Goal: Transaction & Acquisition: Book appointment/travel/reservation

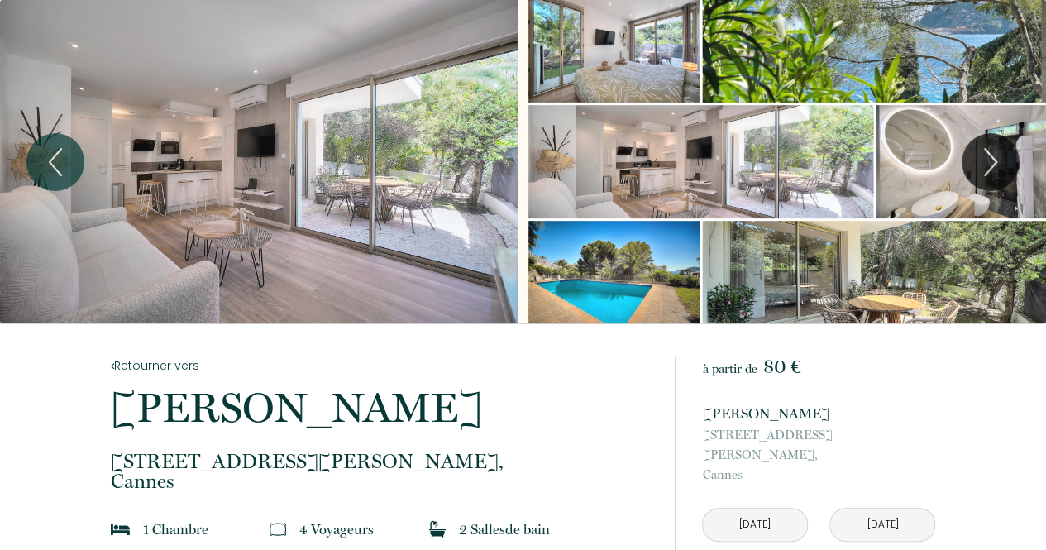
click at [356, 108] on div "Slideshow" at bounding box center [259, 161] width 518 height 323
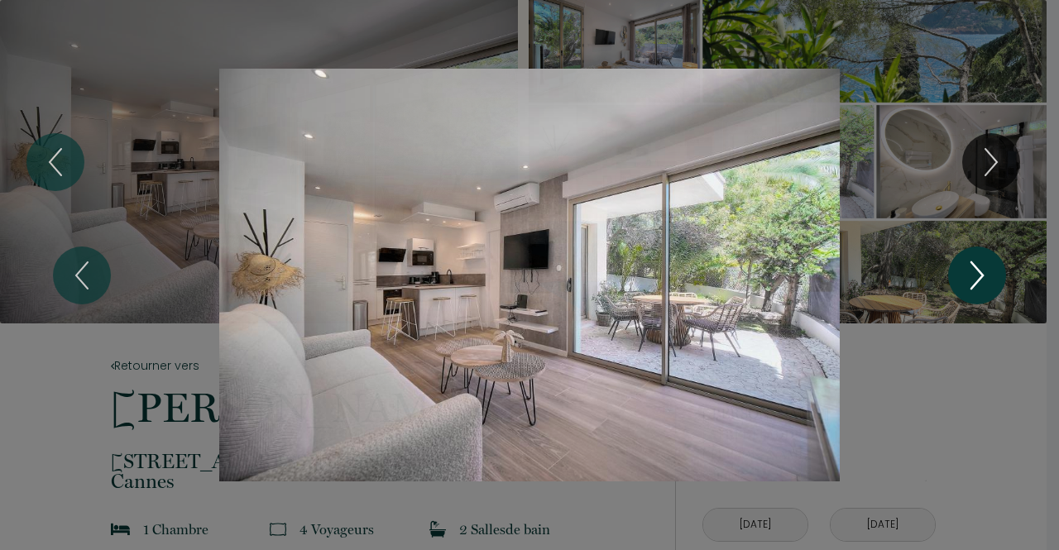
click at [964, 262] on icon "Next" at bounding box center [976, 276] width 35 height 50
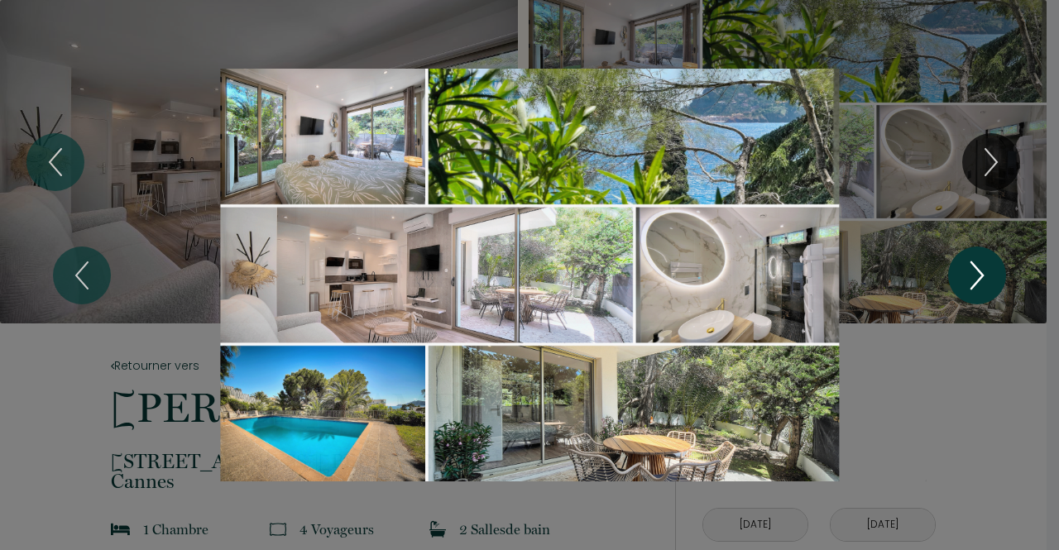
click at [964, 262] on icon "Next" at bounding box center [976, 276] width 35 height 50
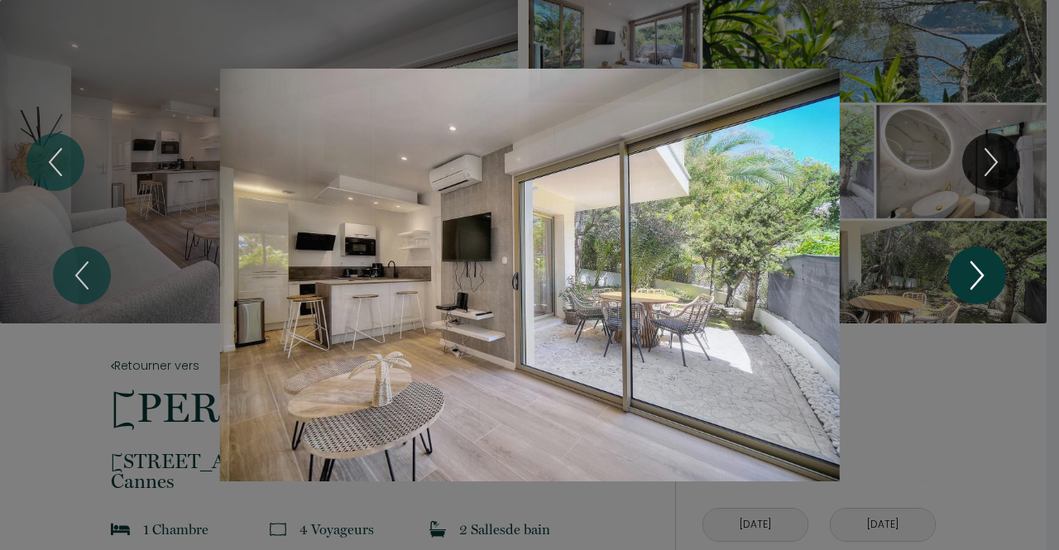
click at [964, 262] on icon "Next" at bounding box center [976, 276] width 35 height 50
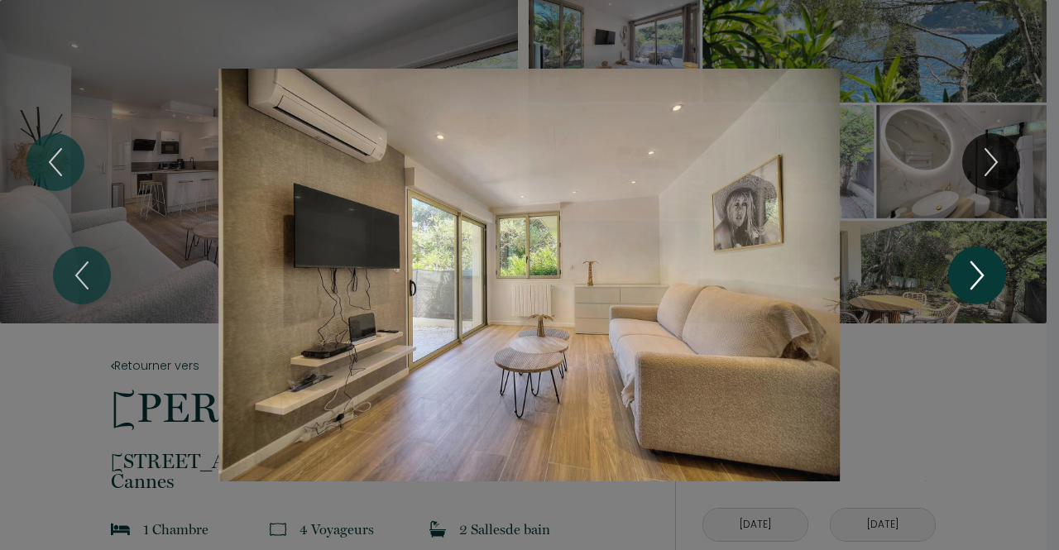
click at [964, 262] on icon "Next" at bounding box center [976, 276] width 35 height 50
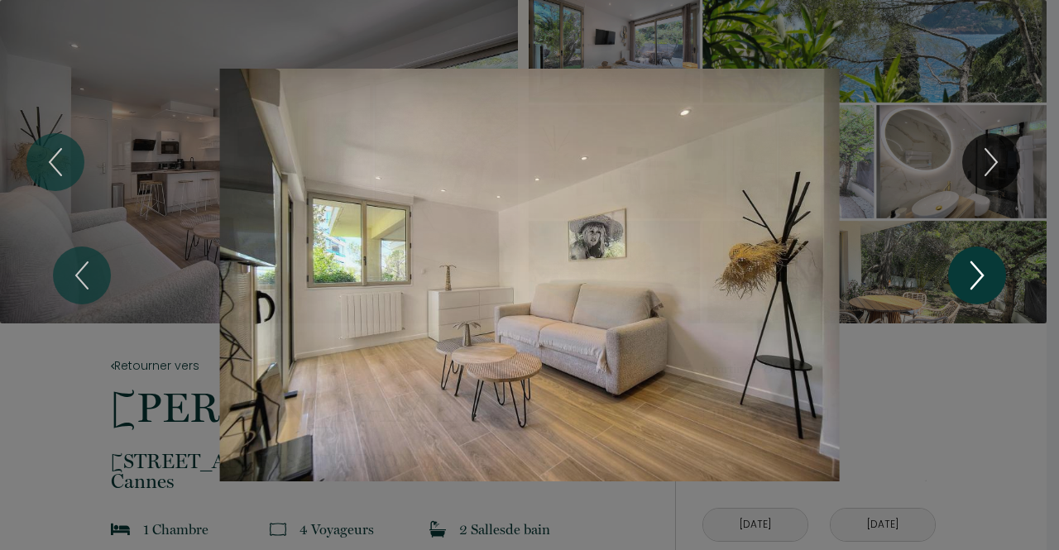
click at [964, 262] on icon "Next" at bounding box center [976, 276] width 35 height 50
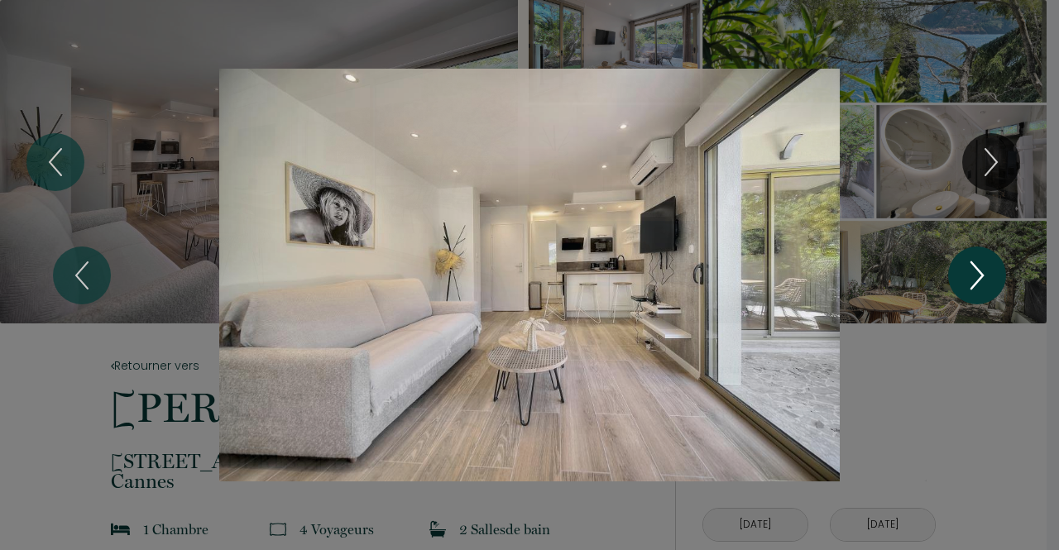
click at [964, 262] on icon "Next" at bounding box center [976, 276] width 35 height 50
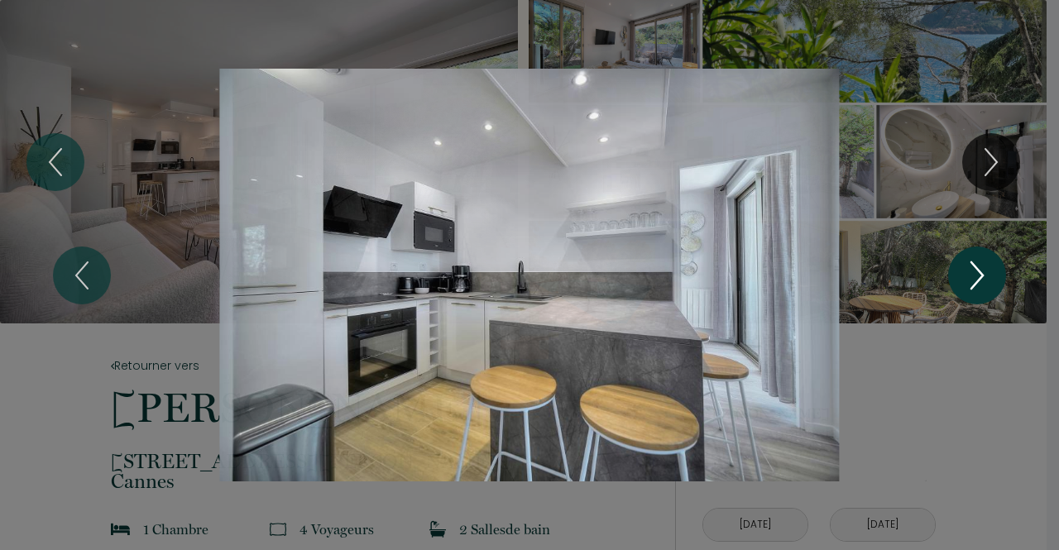
click at [964, 262] on icon "Next" at bounding box center [976, 276] width 35 height 50
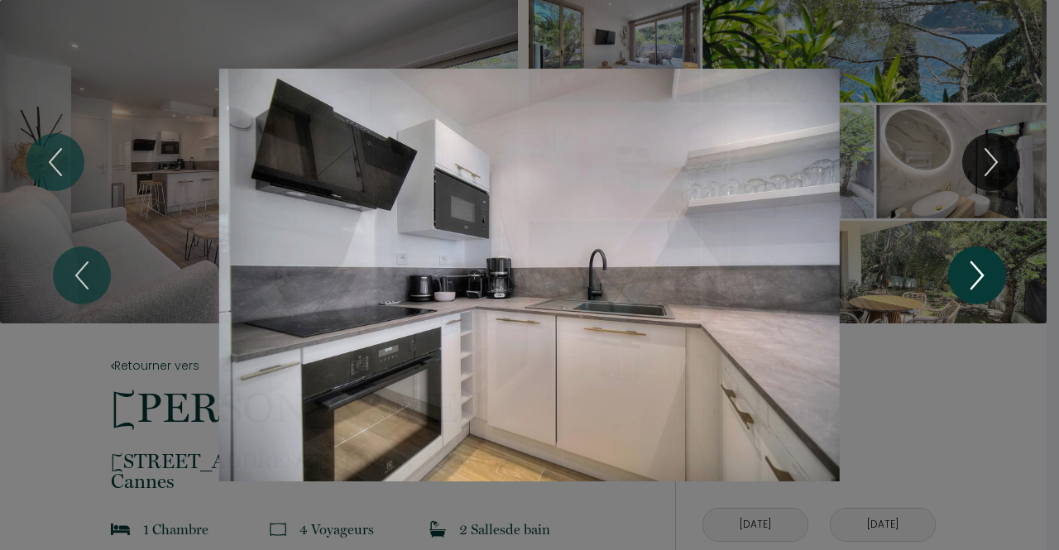
click at [964, 262] on icon "Next" at bounding box center [976, 276] width 35 height 50
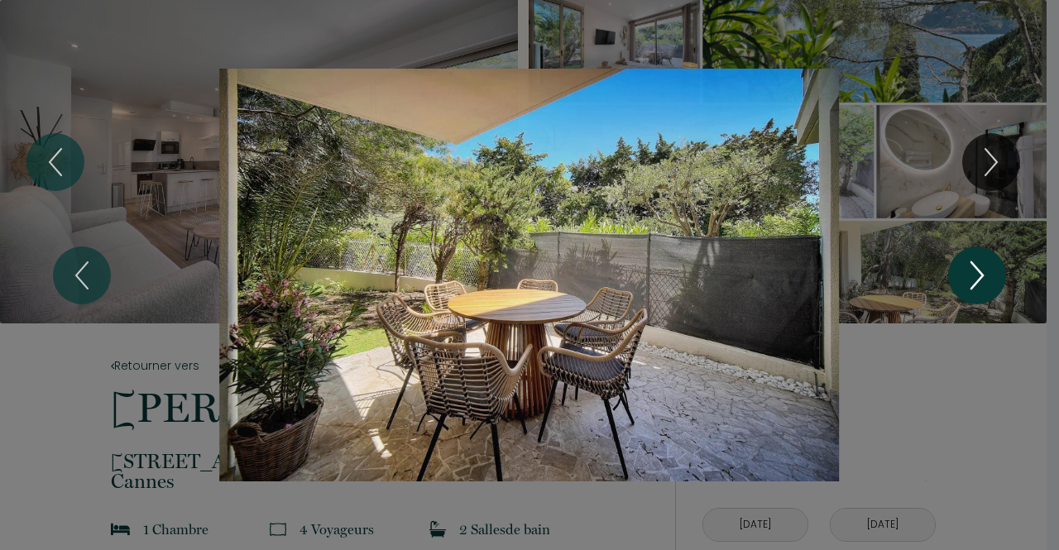
click at [964, 262] on icon "Next" at bounding box center [976, 276] width 35 height 50
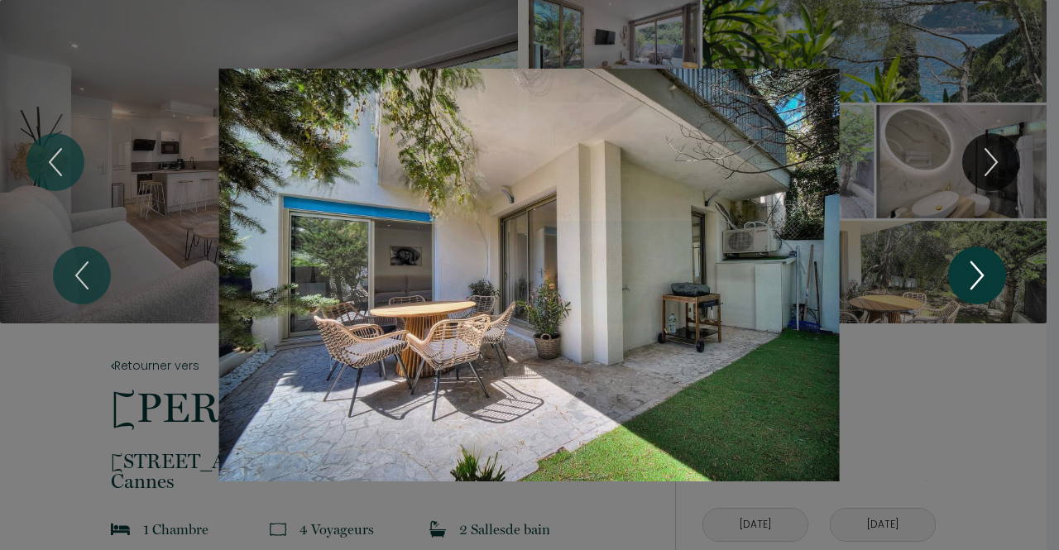
click at [964, 262] on icon "Next" at bounding box center [976, 276] width 35 height 50
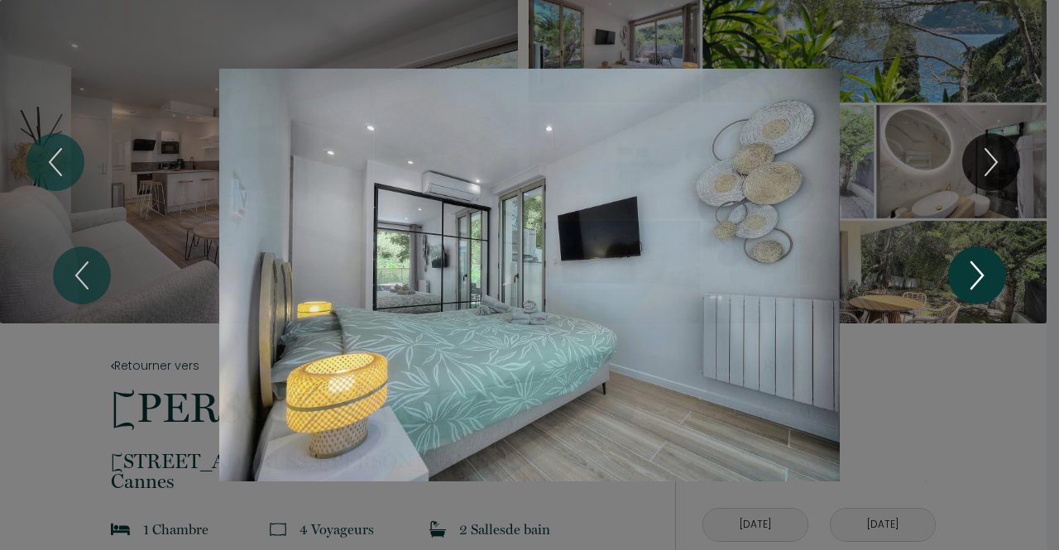
click at [964, 262] on icon "Next" at bounding box center [976, 276] width 35 height 50
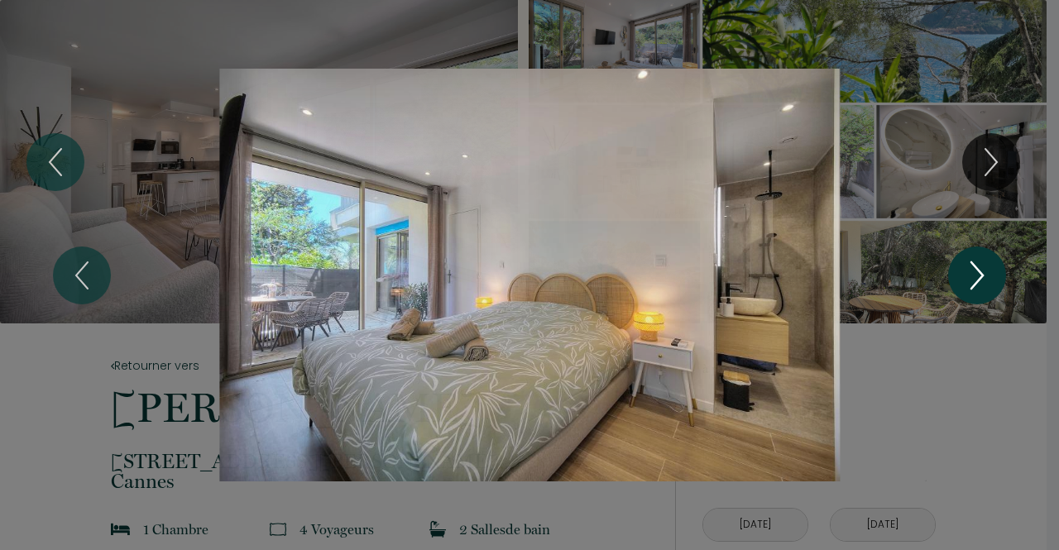
click at [964, 262] on icon "Next" at bounding box center [976, 276] width 35 height 50
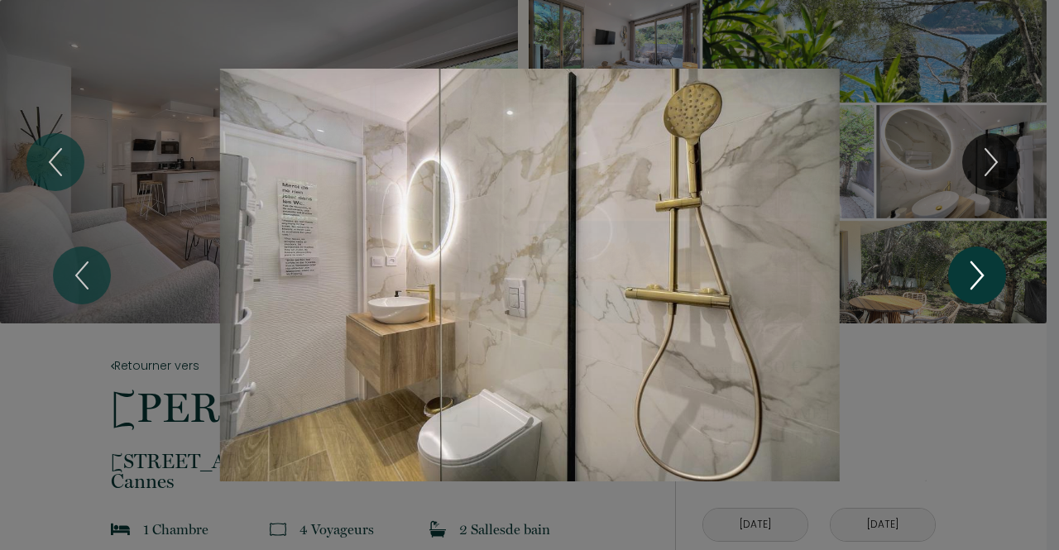
click at [964, 262] on icon "Next" at bounding box center [976, 276] width 35 height 50
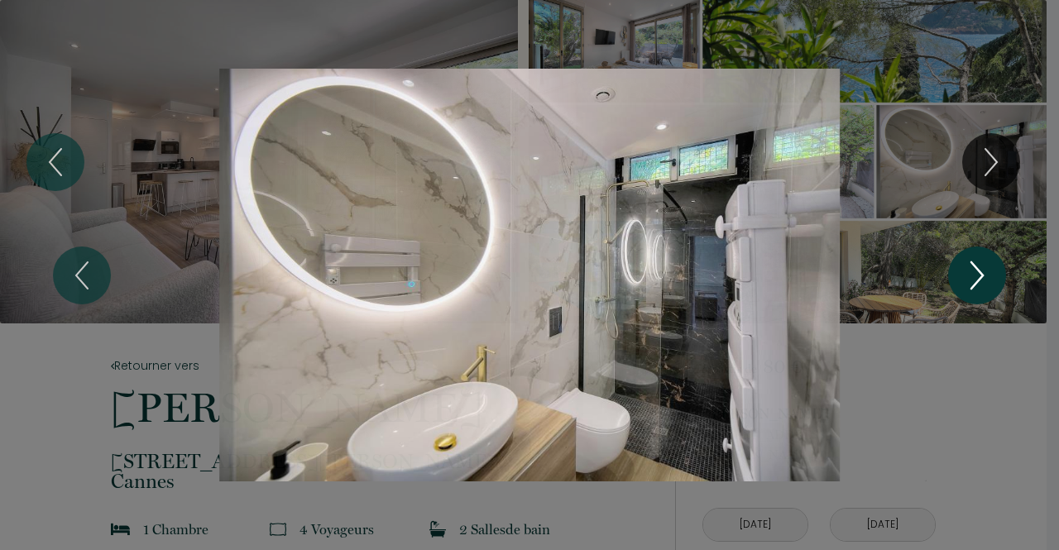
click at [964, 262] on icon "Next" at bounding box center [976, 276] width 35 height 50
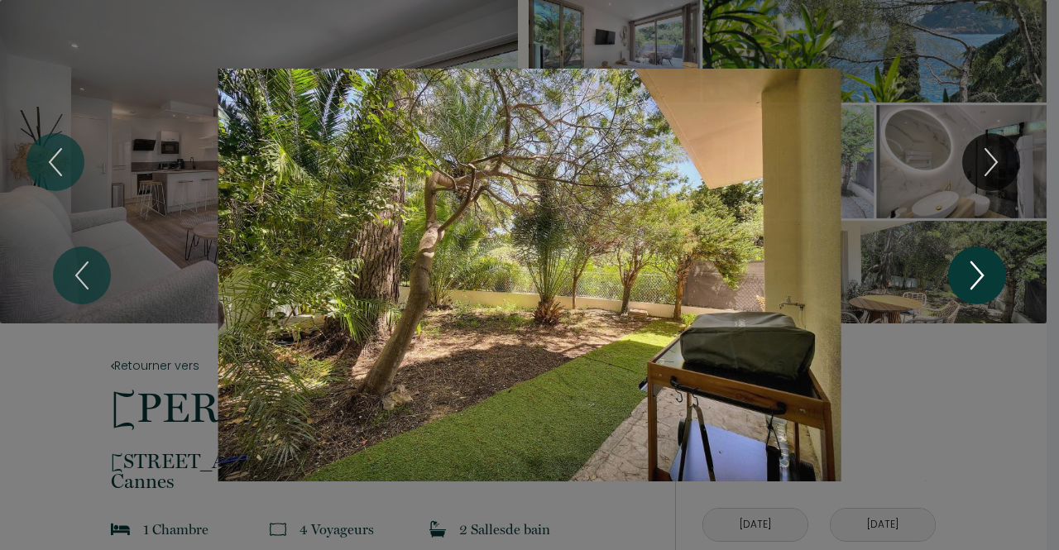
click at [964, 262] on icon "Next" at bounding box center [976, 276] width 35 height 50
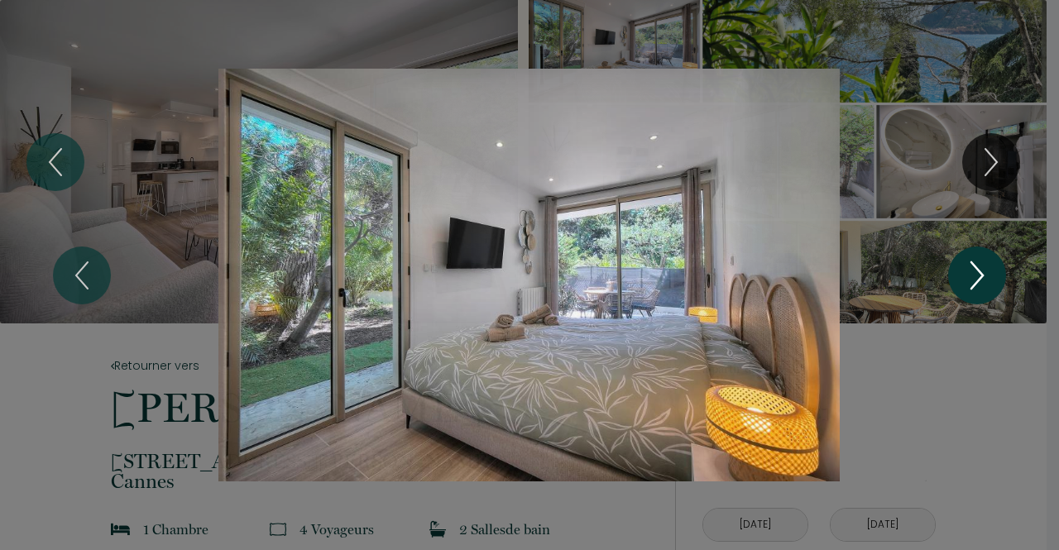
click at [964, 262] on icon "Next" at bounding box center [976, 276] width 35 height 50
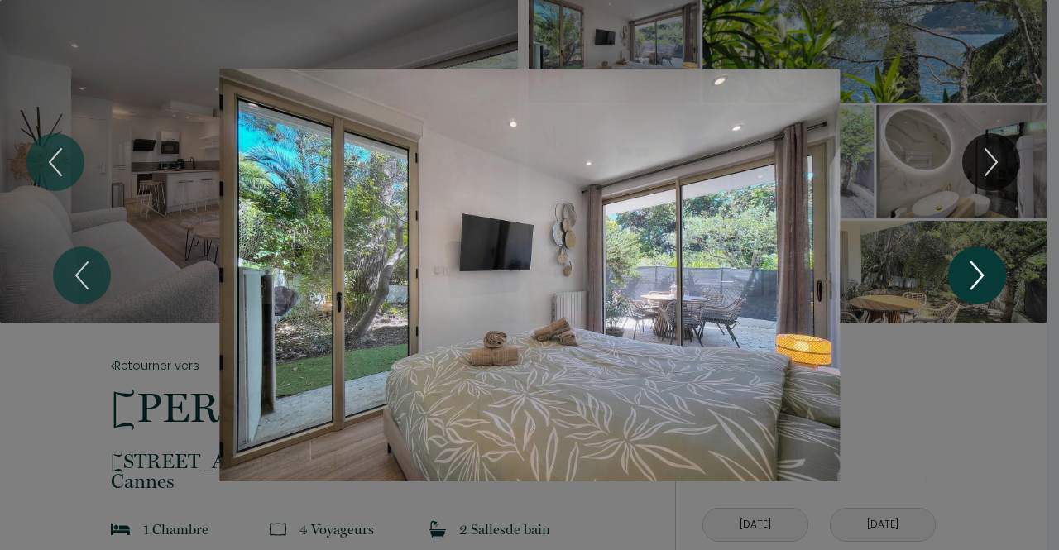
click at [964, 262] on icon "Next" at bounding box center [976, 276] width 35 height 50
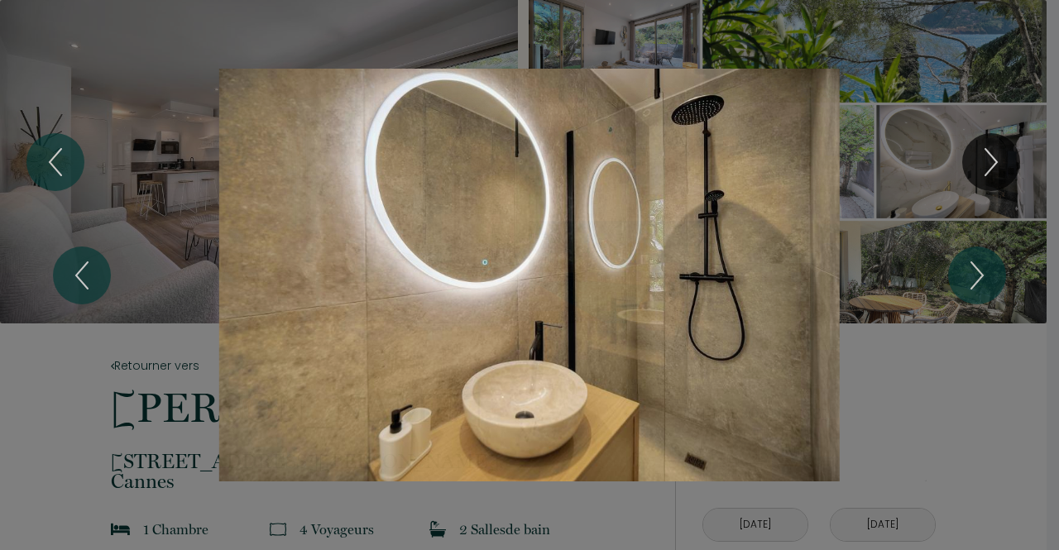
click at [992, 403] on div "1 2 3 4 5 6 7 8 9 10 11 12 13 14 15 16 17 18 19 20 21" at bounding box center [529, 275] width 1059 height 550
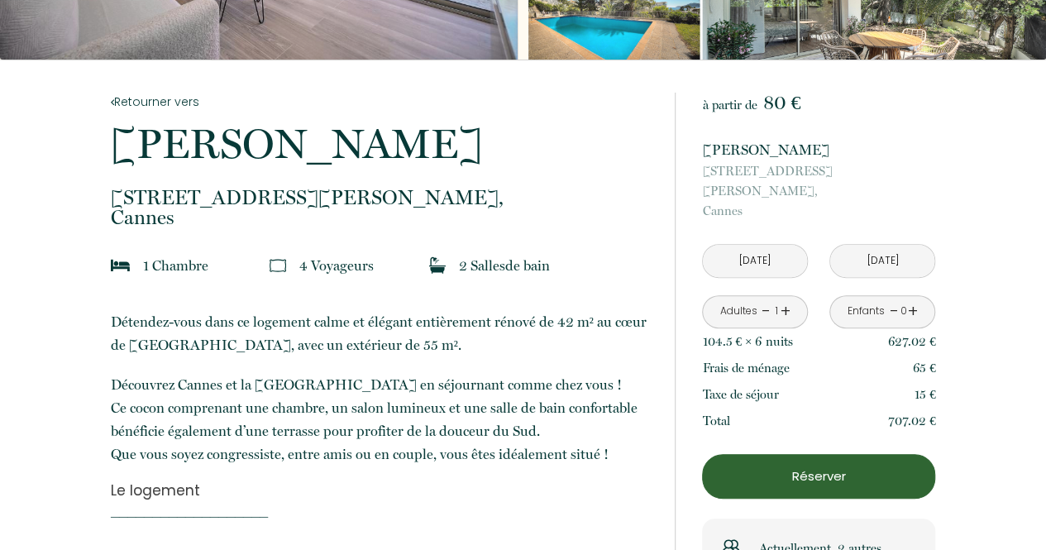
scroll to position [265, 0]
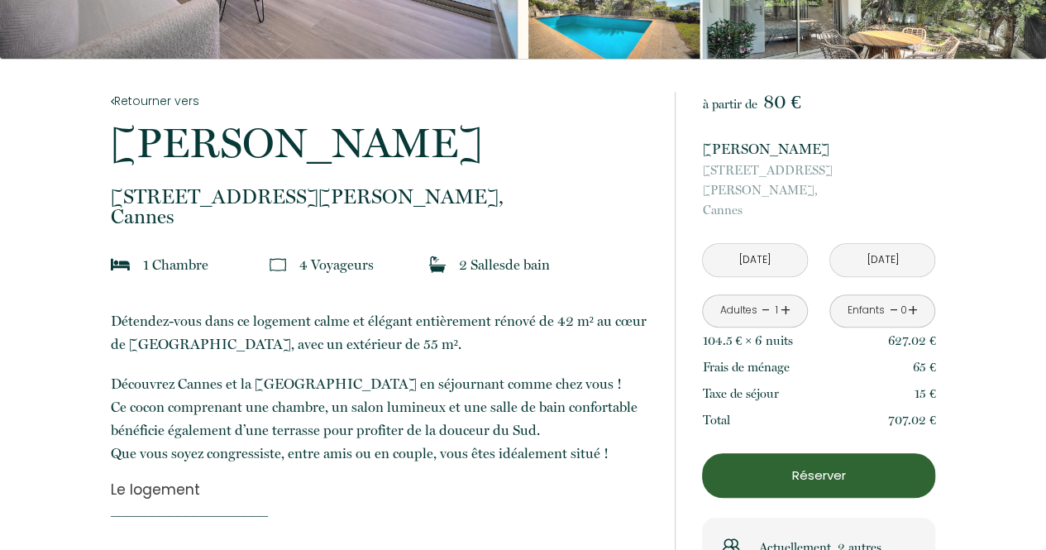
drag, startPoint x: 108, startPoint y: 198, endPoint x: 201, endPoint y: 218, distance: 94.9
copy p "4 Avenue Amiral Wester Wemyss, Cannes"
click at [445, 157] on p "Greg" at bounding box center [382, 142] width 543 height 41
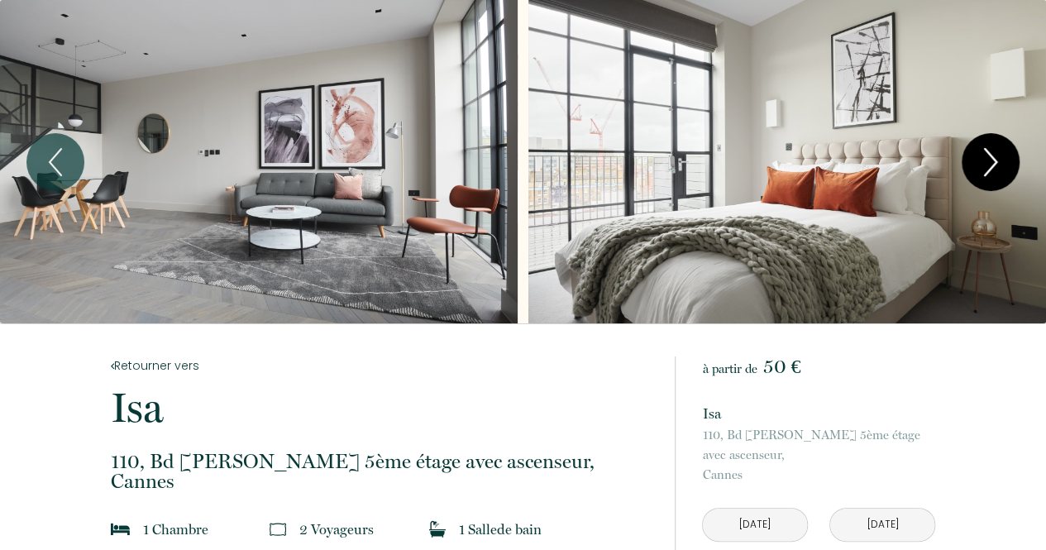
click at [996, 160] on icon "Next" at bounding box center [991, 162] width 12 height 26
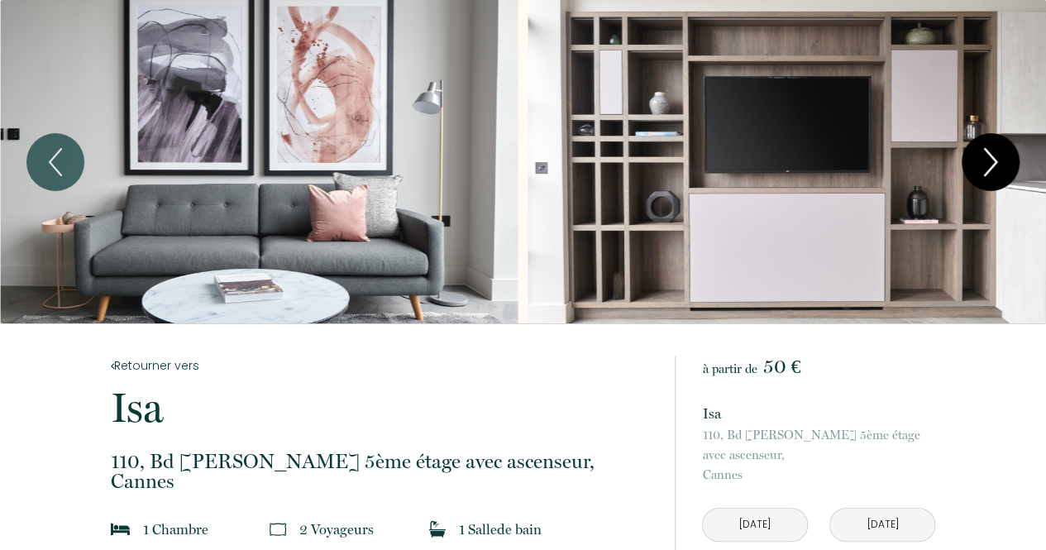
click at [996, 160] on icon "Next" at bounding box center [991, 162] width 12 height 26
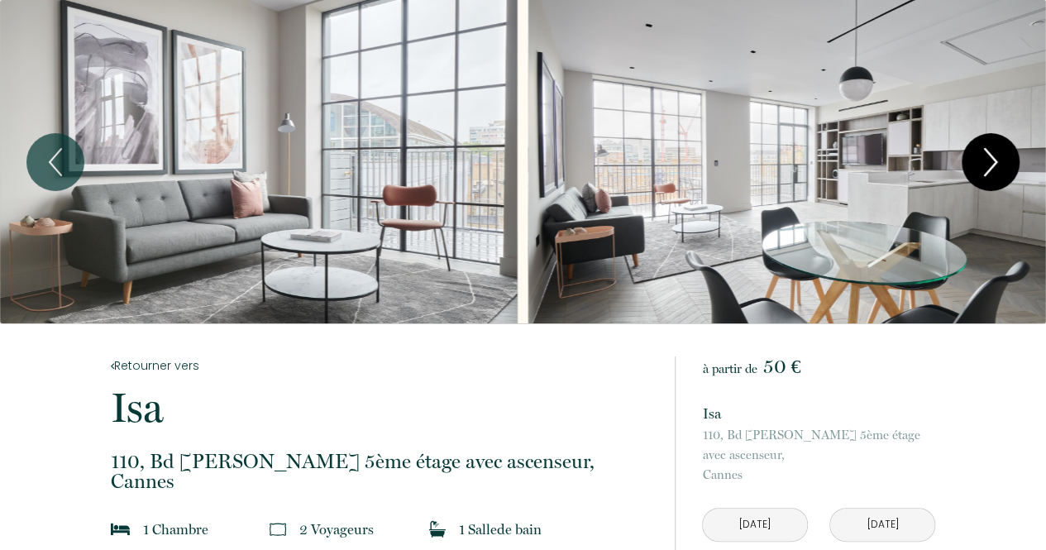
click at [996, 160] on icon "Next" at bounding box center [991, 162] width 12 height 26
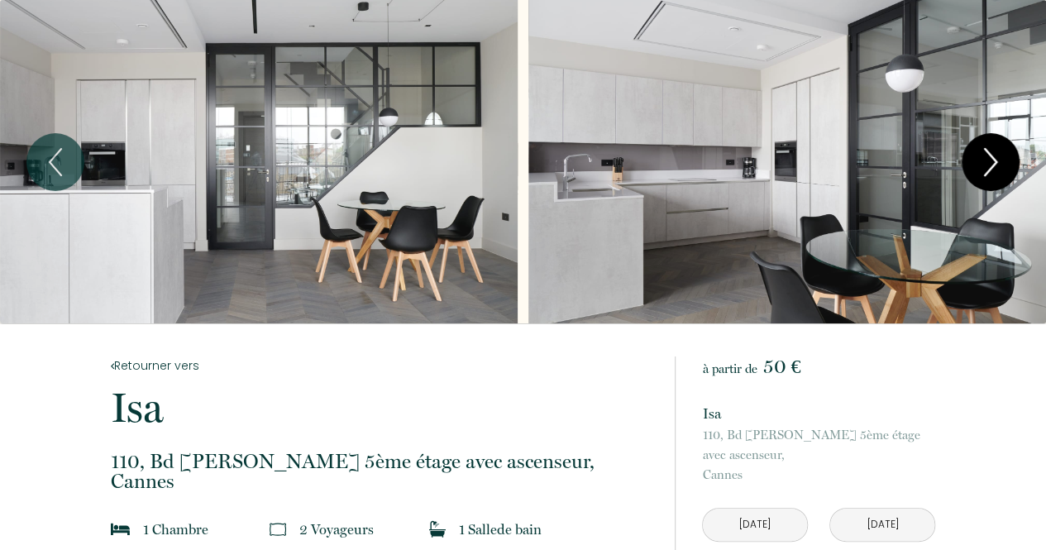
click at [996, 160] on icon "Next" at bounding box center [991, 162] width 12 height 26
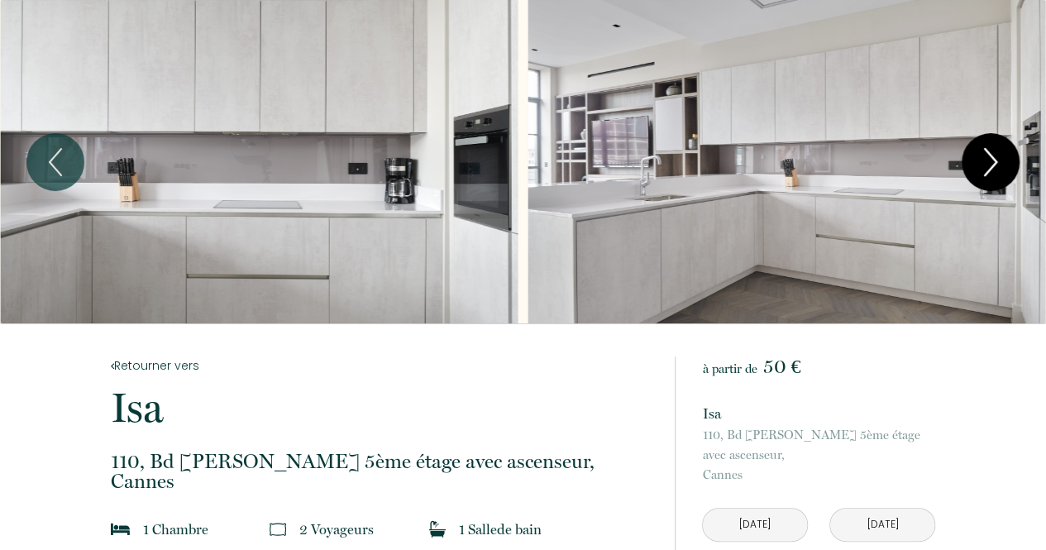
click at [996, 160] on icon "Next" at bounding box center [991, 162] width 12 height 26
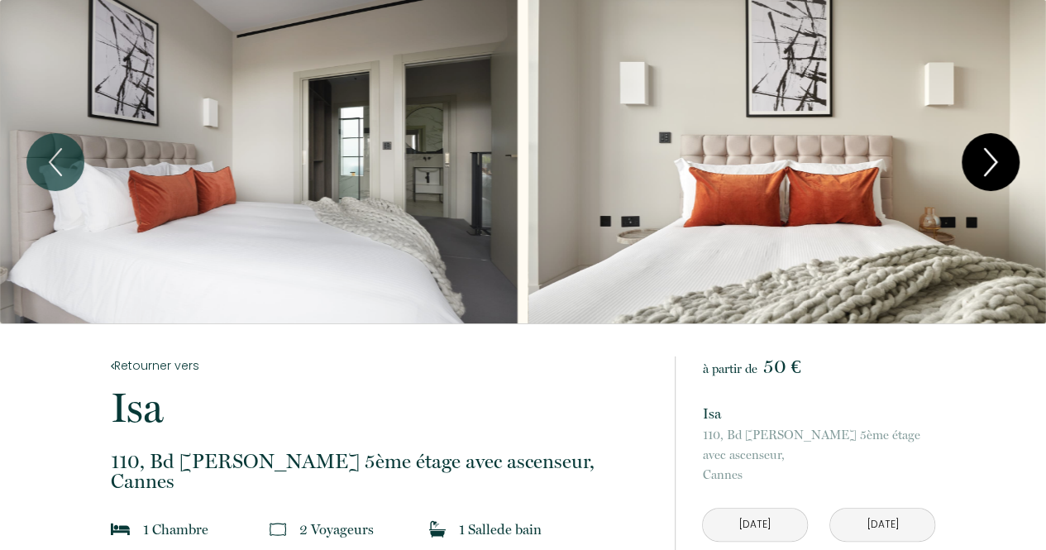
click at [996, 160] on icon "Next" at bounding box center [991, 162] width 12 height 26
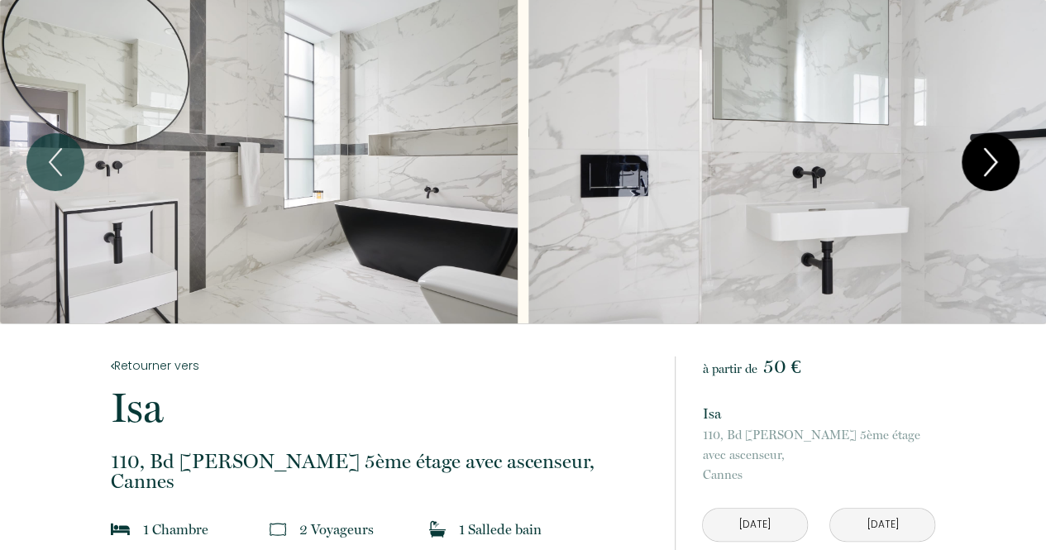
click at [996, 160] on icon "Next" at bounding box center [991, 162] width 12 height 26
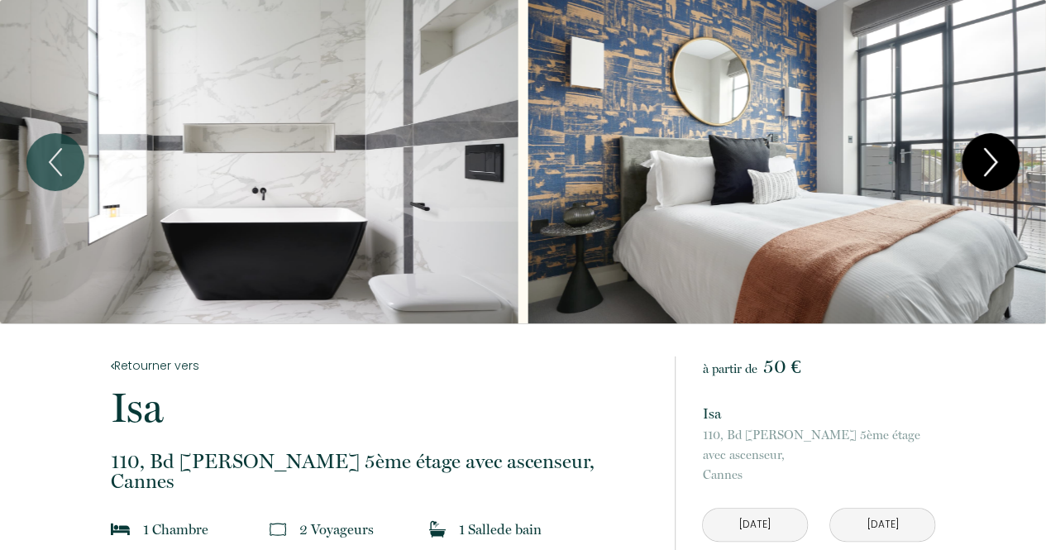
click at [996, 160] on icon "Next" at bounding box center [991, 162] width 12 height 26
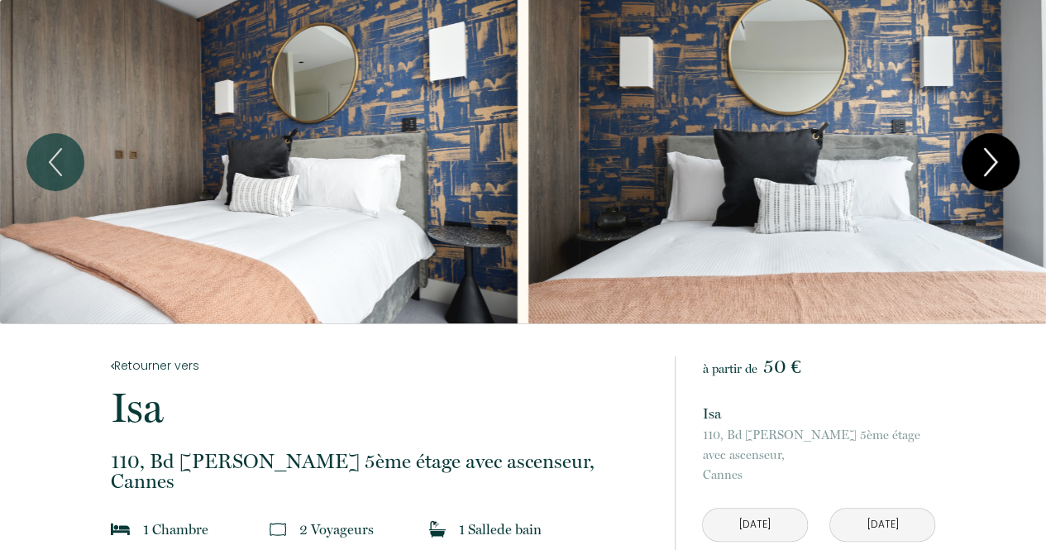
click at [996, 160] on icon "Next" at bounding box center [991, 162] width 12 height 26
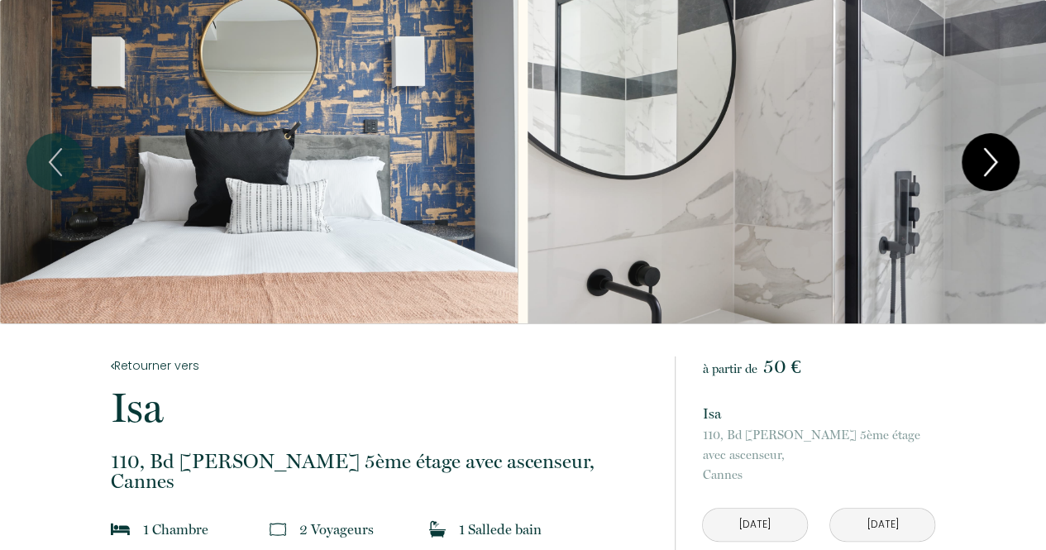
click at [996, 160] on icon "Next" at bounding box center [991, 162] width 12 height 26
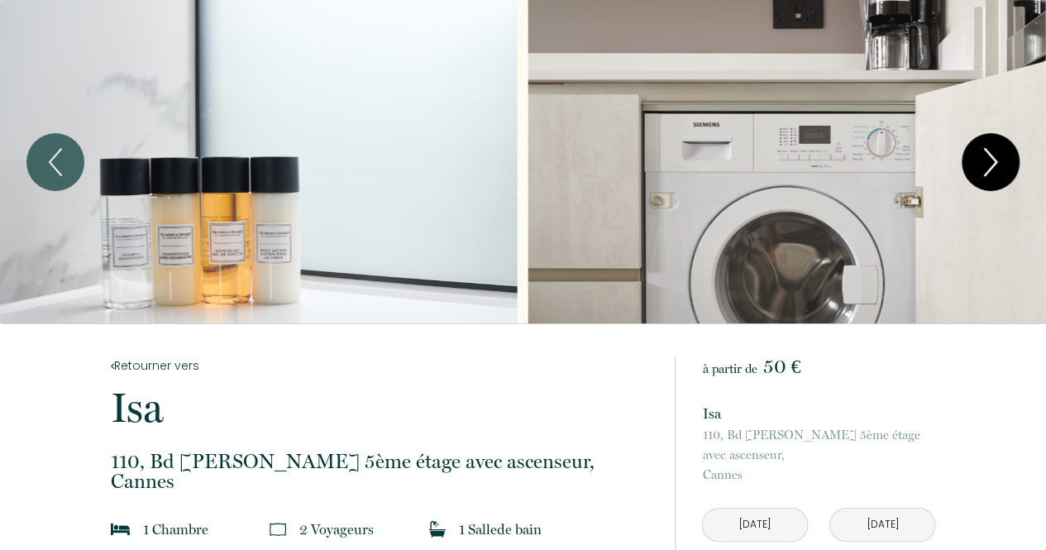
click at [996, 160] on icon "Next" at bounding box center [991, 162] width 12 height 26
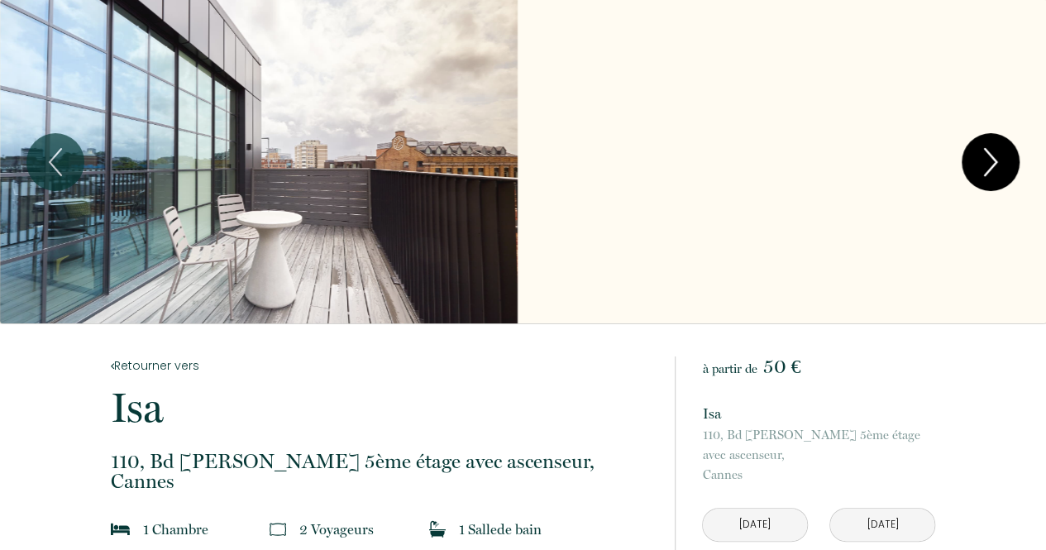
click at [996, 160] on icon "Next" at bounding box center [991, 162] width 12 height 26
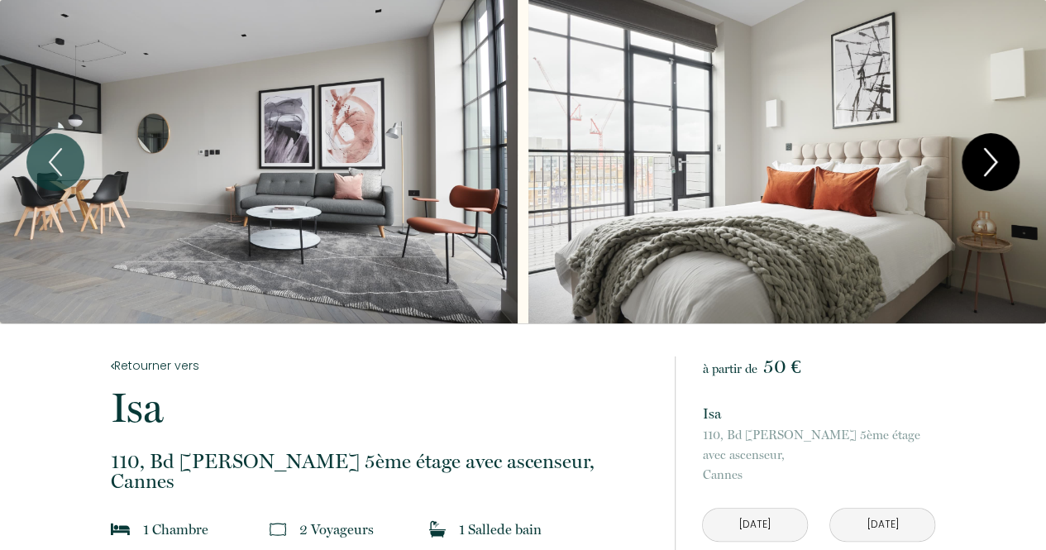
click at [996, 160] on icon "Next" at bounding box center [991, 162] width 12 height 26
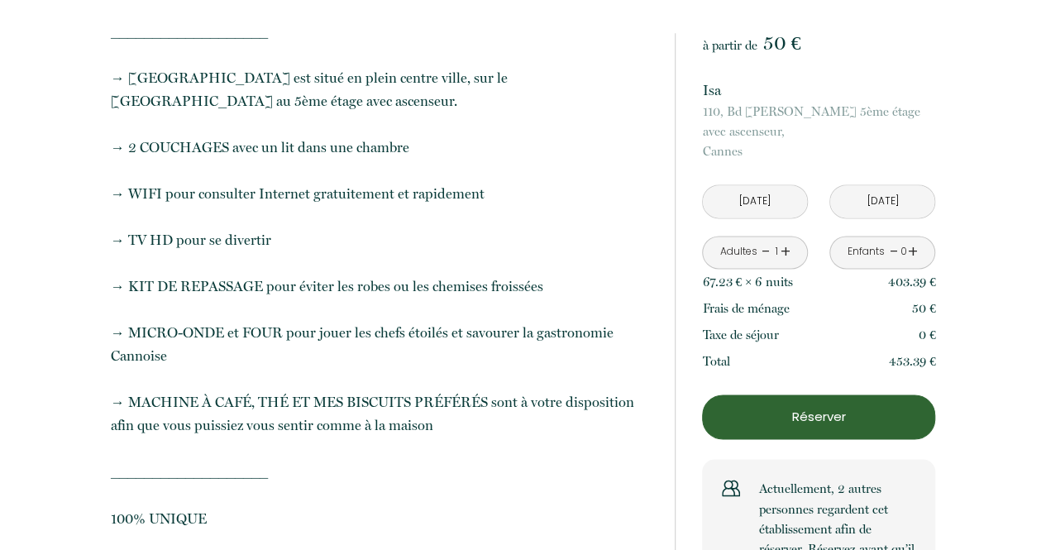
scroll to position [1066, 0]
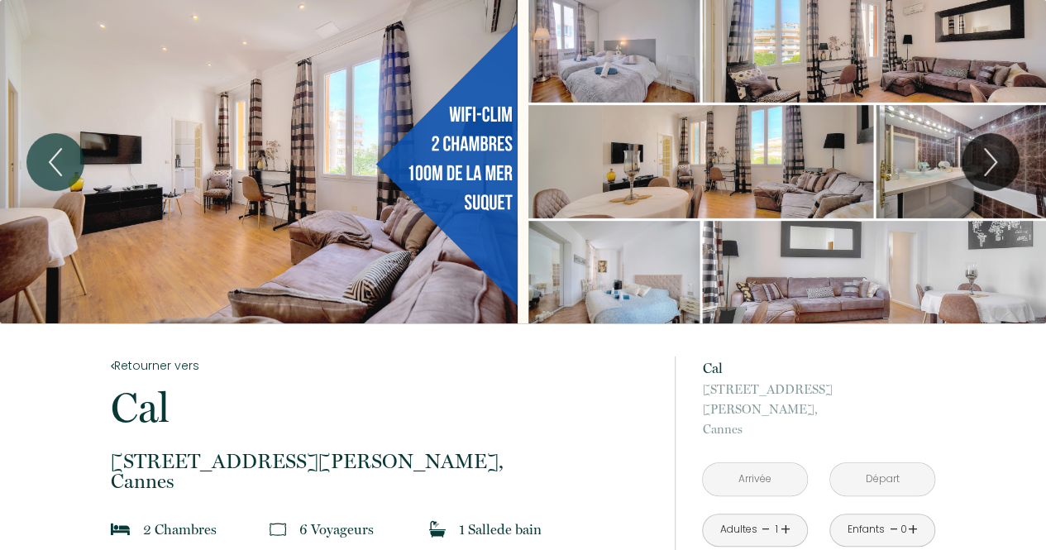
click at [281, 84] on div "Slideshow" at bounding box center [259, 161] width 518 height 323
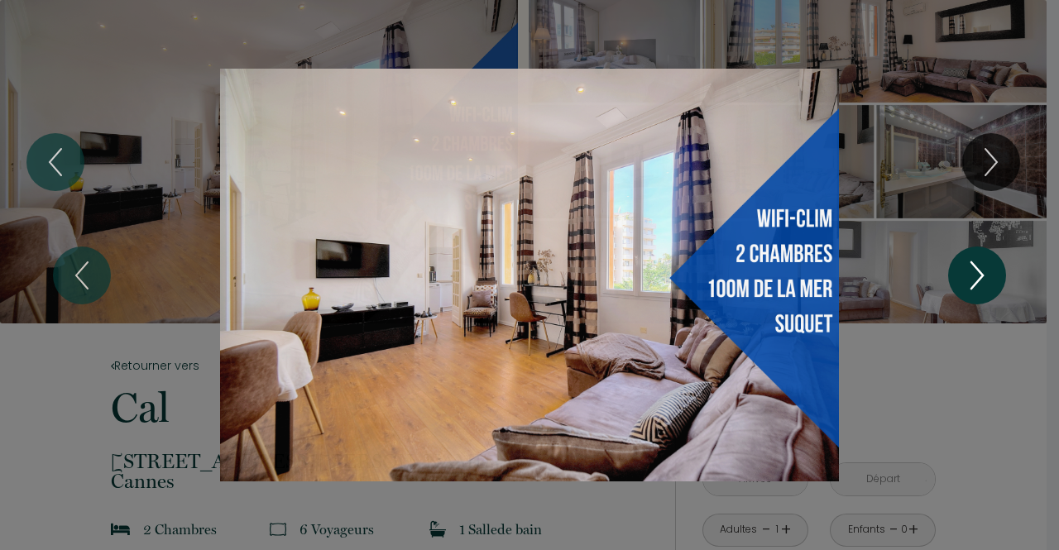
click at [982, 265] on icon "Next" at bounding box center [976, 276] width 35 height 50
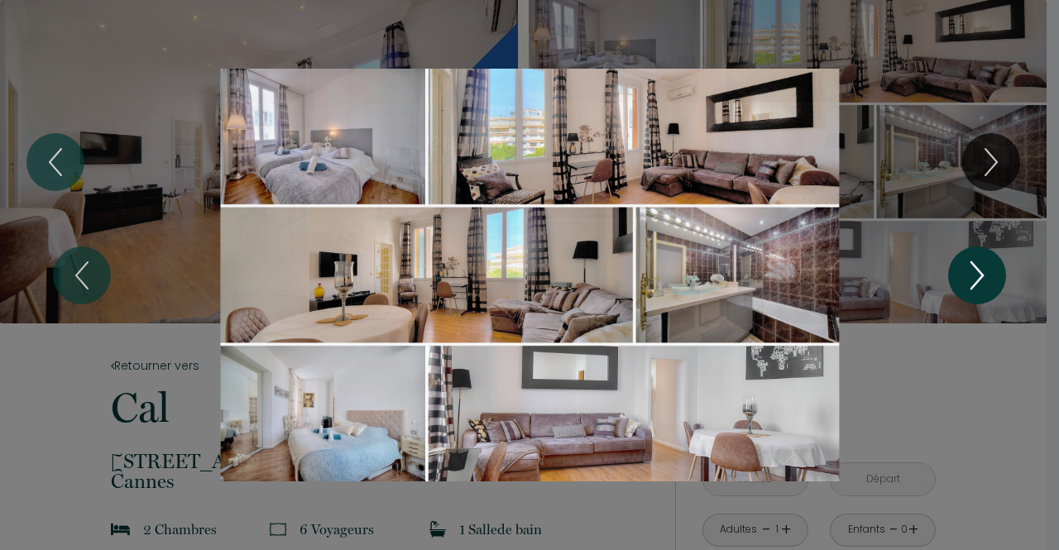
click at [982, 265] on icon "Next" at bounding box center [976, 276] width 35 height 50
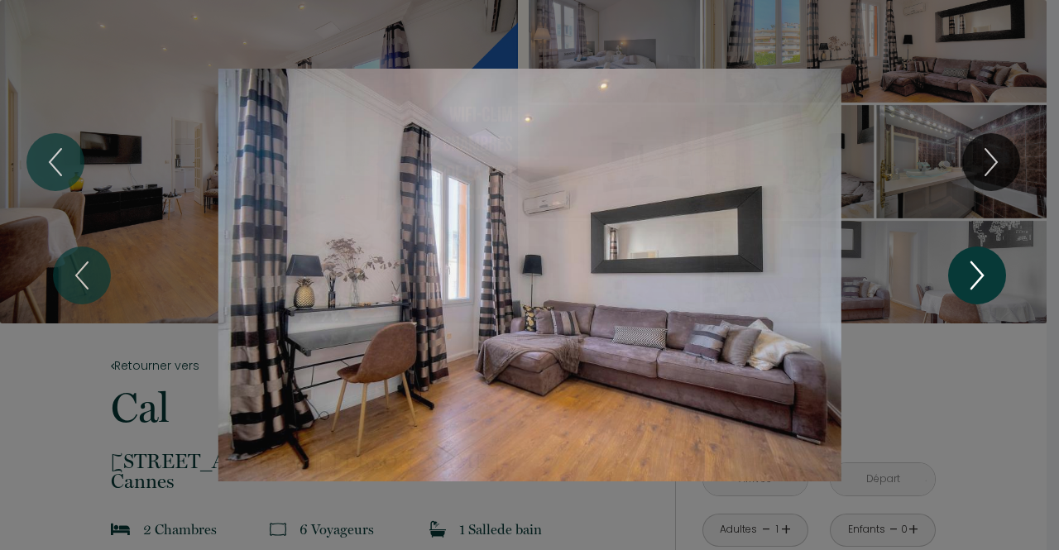
click at [982, 265] on icon "Next" at bounding box center [976, 276] width 35 height 50
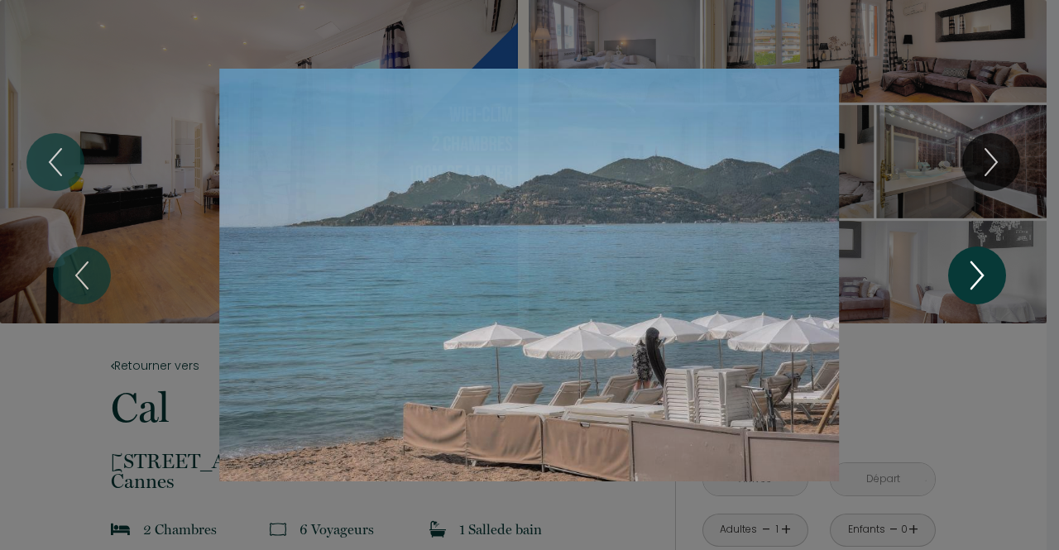
click at [982, 265] on icon "Next" at bounding box center [976, 276] width 35 height 50
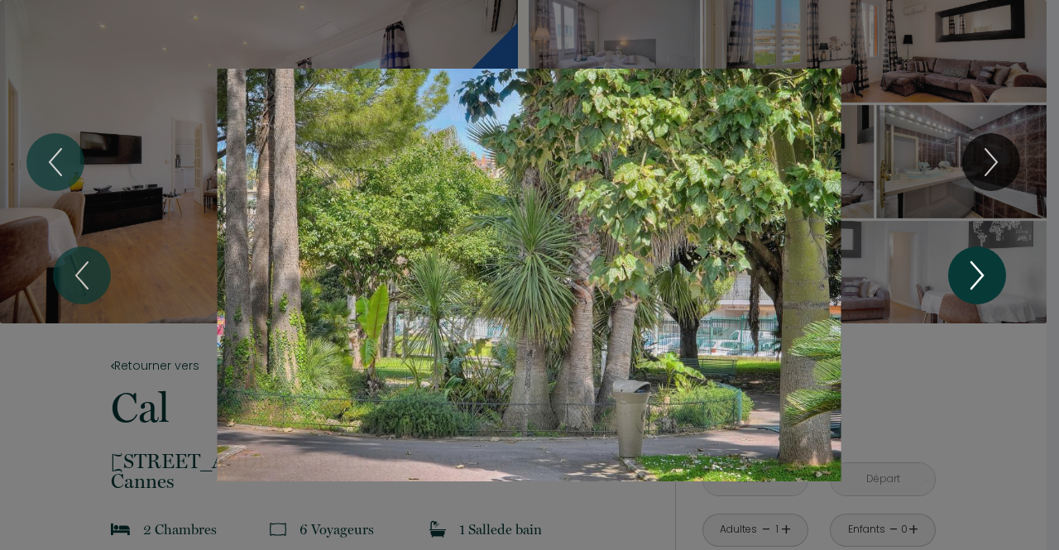
click at [982, 265] on icon "Next" at bounding box center [976, 276] width 35 height 50
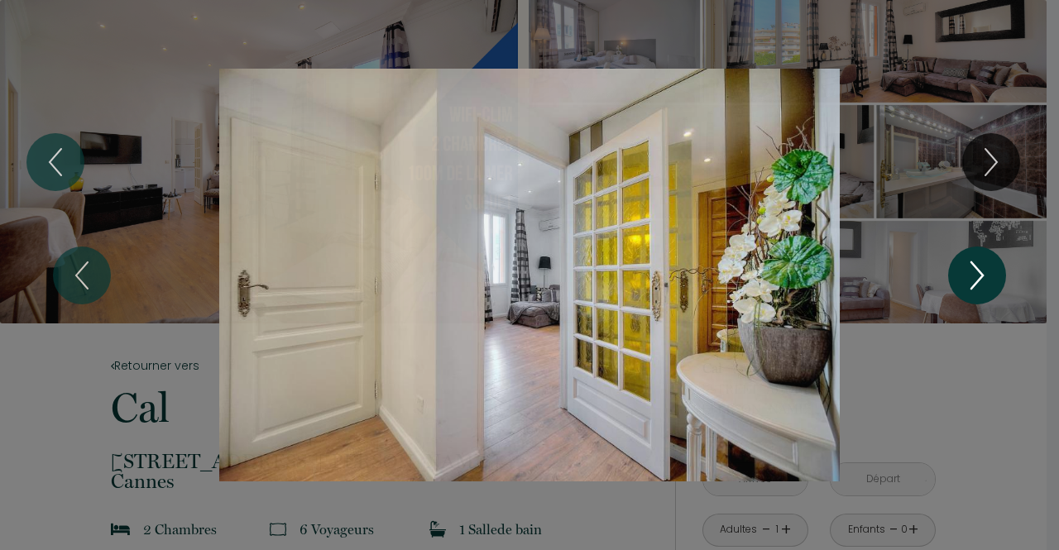
click at [982, 265] on icon "Next" at bounding box center [976, 276] width 35 height 50
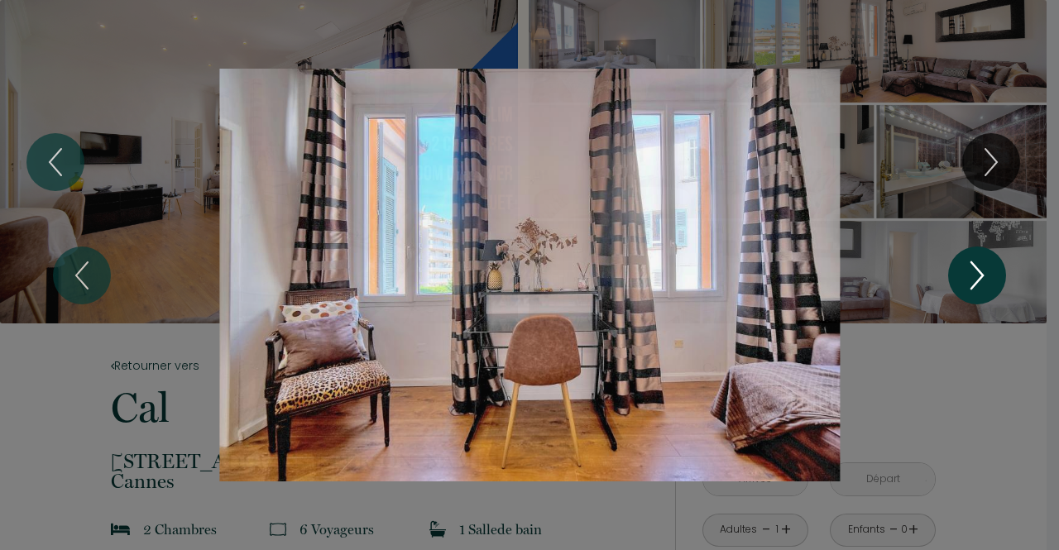
click at [982, 265] on icon "Next" at bounding box center [976, 276] width 35 height 50
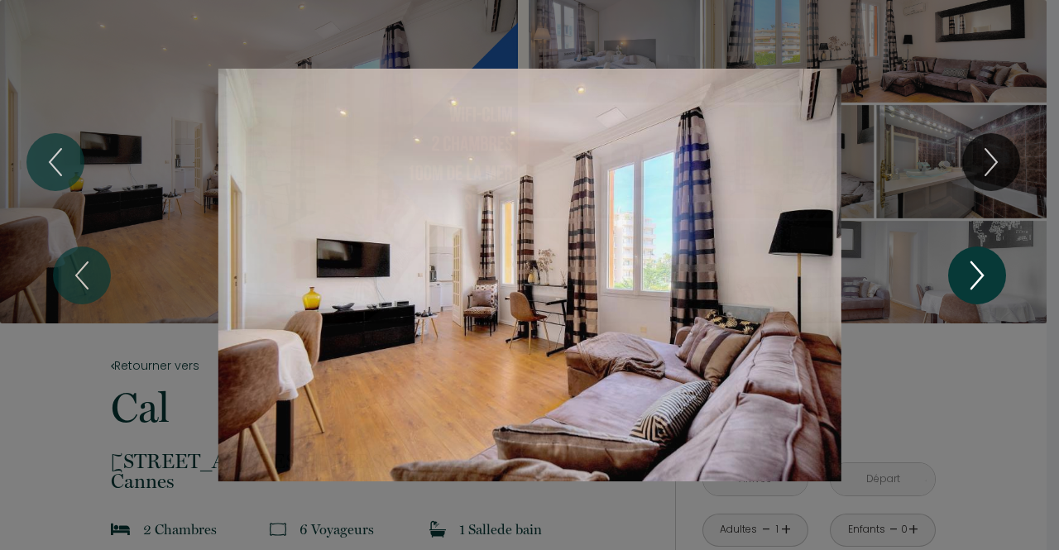
click at [982, 265] on icon "Next" at bounding box center [976, 276] width 35 height 50
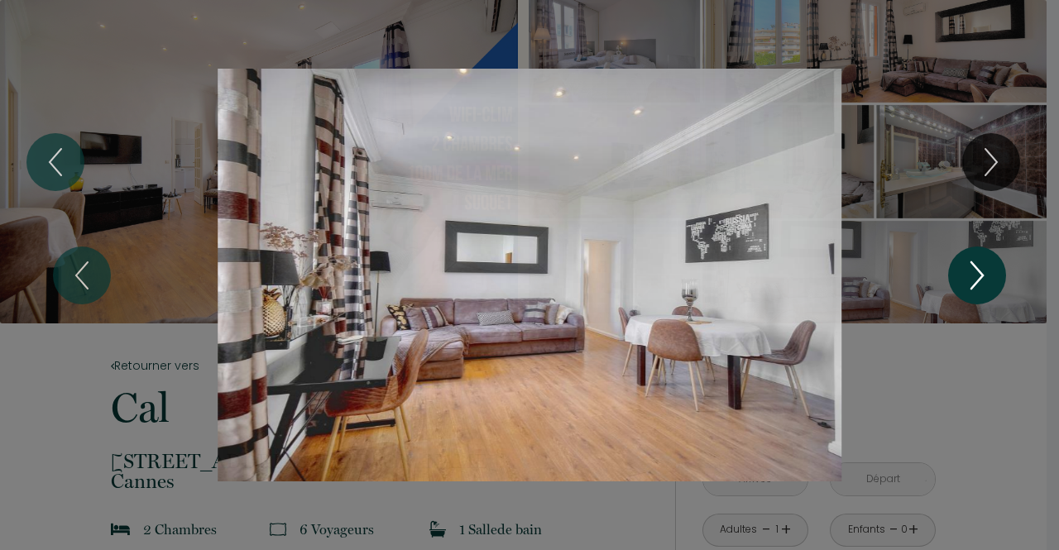
click at [982, 265] on icon "Next" at bounding box center [976, 276] width 35 height 50
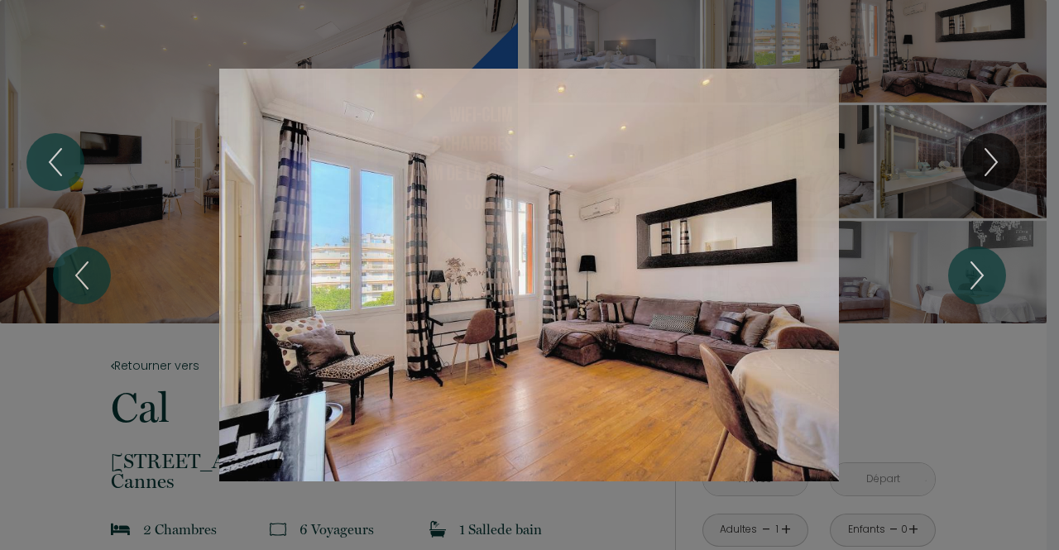
click at [621, 65] on div "1 2 3 4 5 6 7 8 9 10 11 12 13 14 15 16 17 18 19 20 21 22 23 24 25" at bounding box center [529, 275] width 794 height 550
click at [492, 149] on div "Slideshow" at bounding box center [529, 275] width 794 height 413
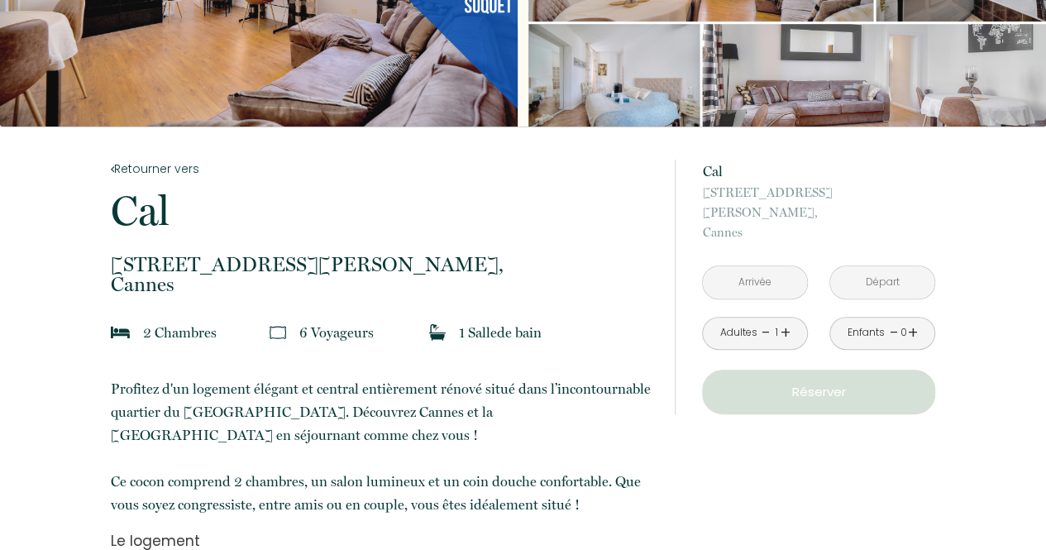
scroll to position [254, 0]
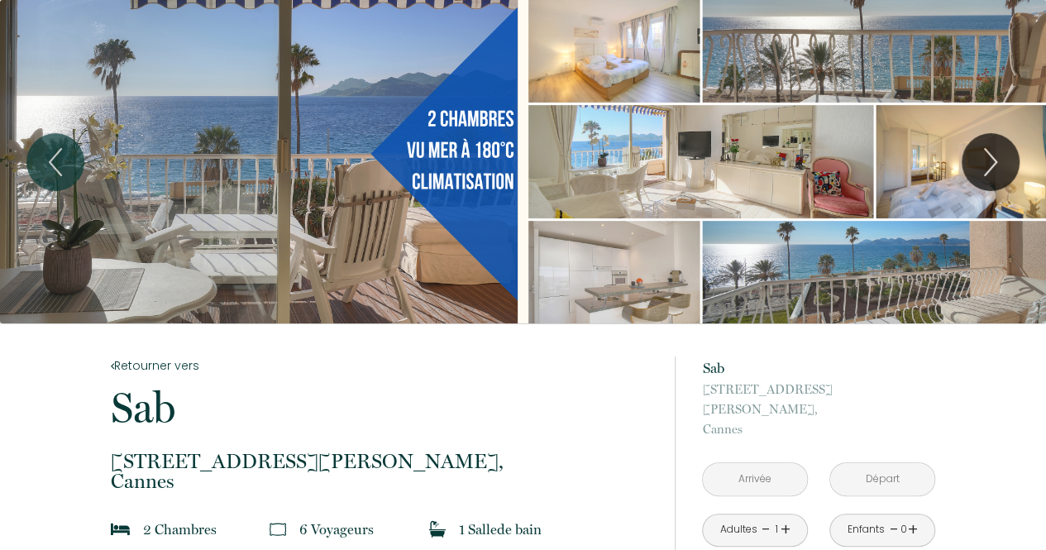
click at [353, 85] on div "Slideshow" at bounding box center [259, 161] width 518 height 323
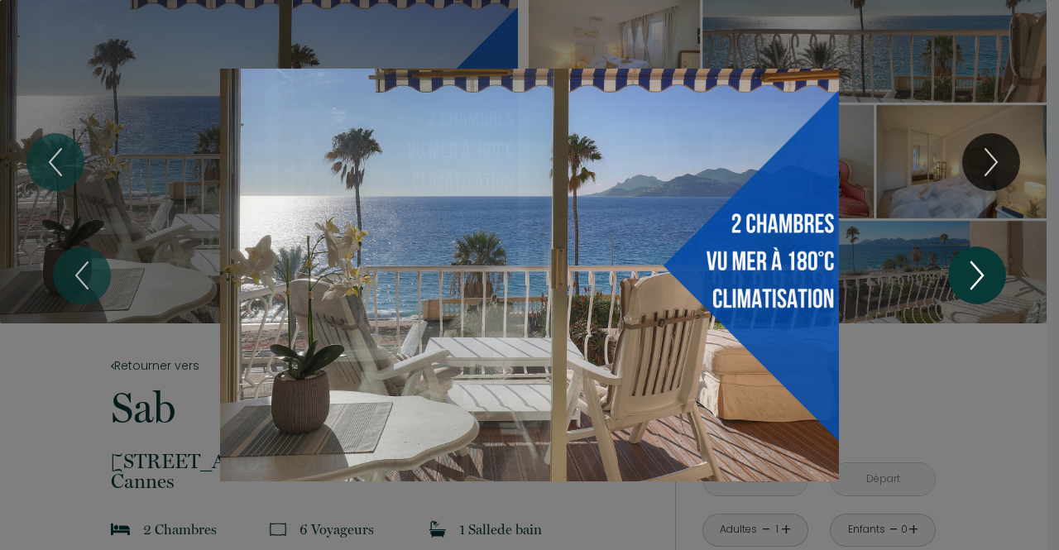
click at [968, 278] on icon "Next" at bounding box center [976, 276] width 35 height 50
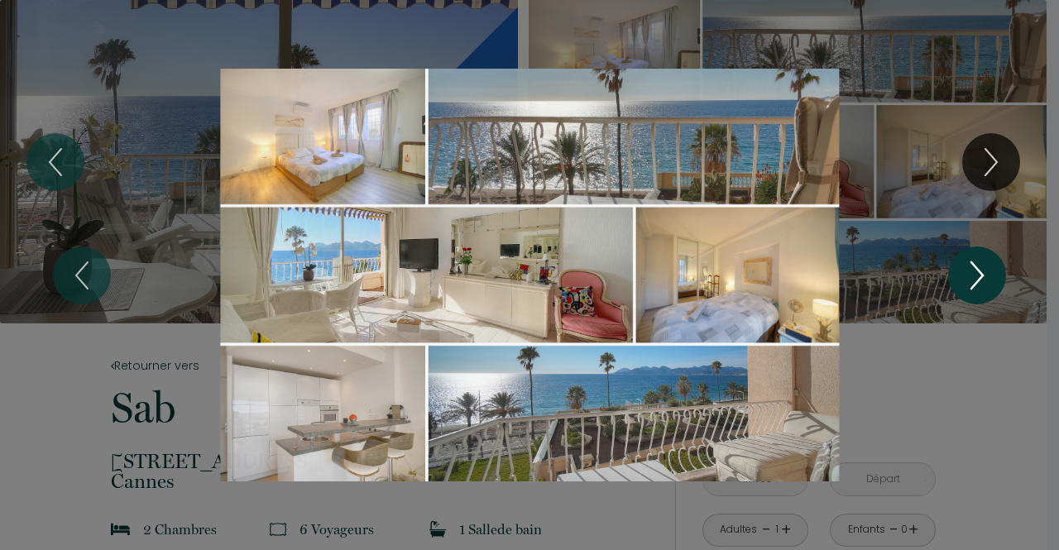
click at [983, 266] on icon "Next" at bounding box center [976, 276] width 35 height 50
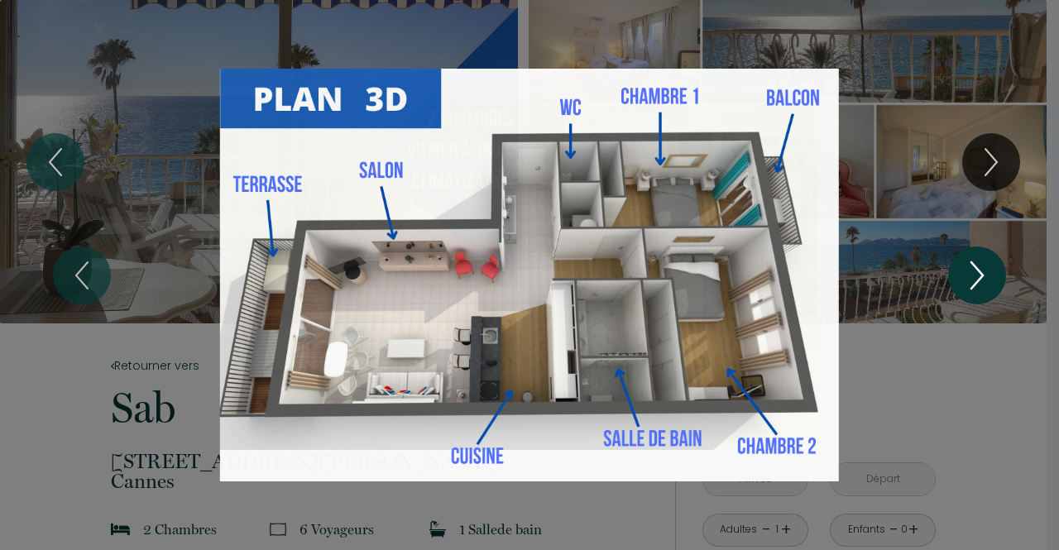
click at [983, 266] on icon "Next" at bounding box center [976, 276] width 35 height 50
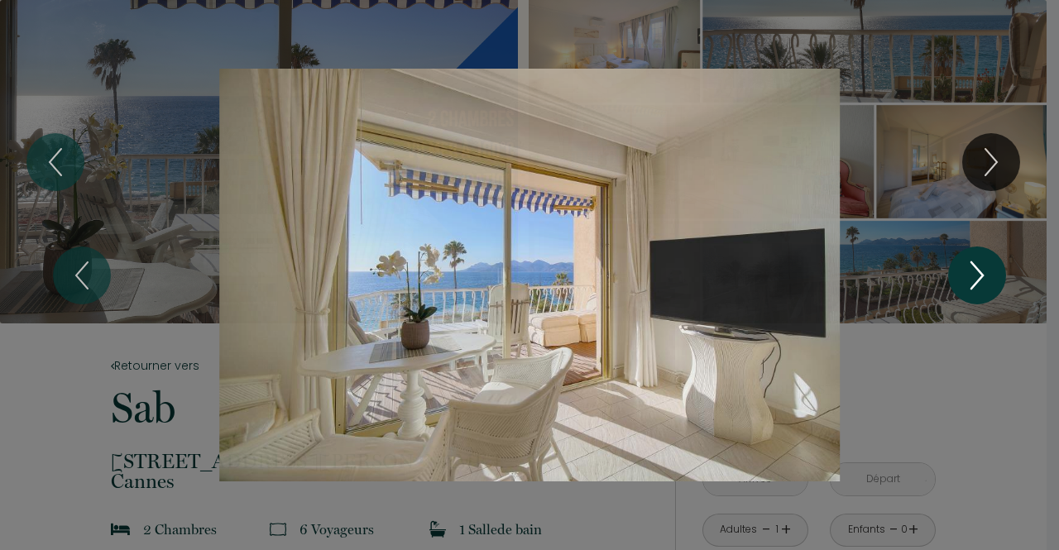
click at [983, 266] on icon "Next" at bounding box center [976, 276] width 35 height 50
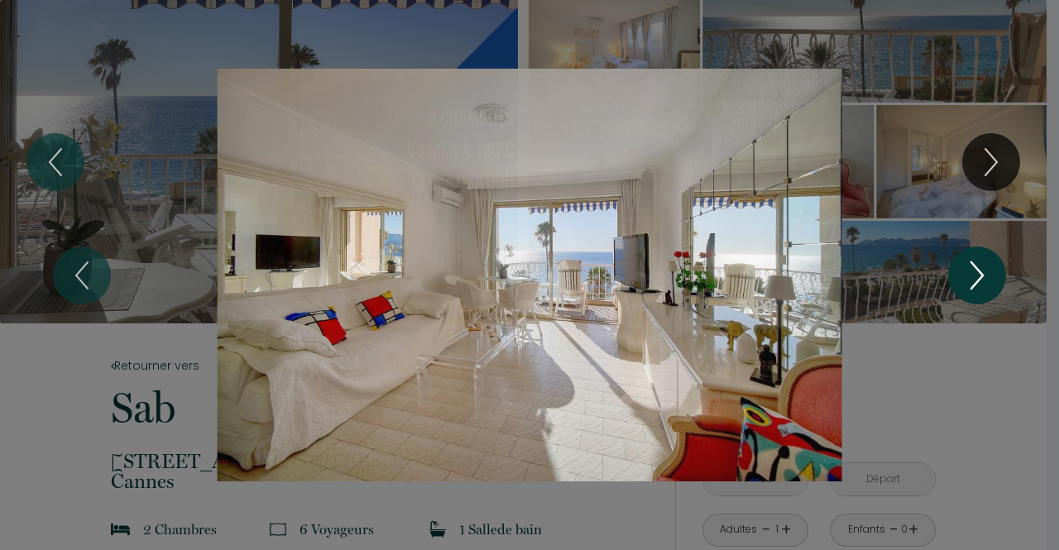
click at [983, 266] on icon "Next" at bounding box center [976, 276] width 35 height 50
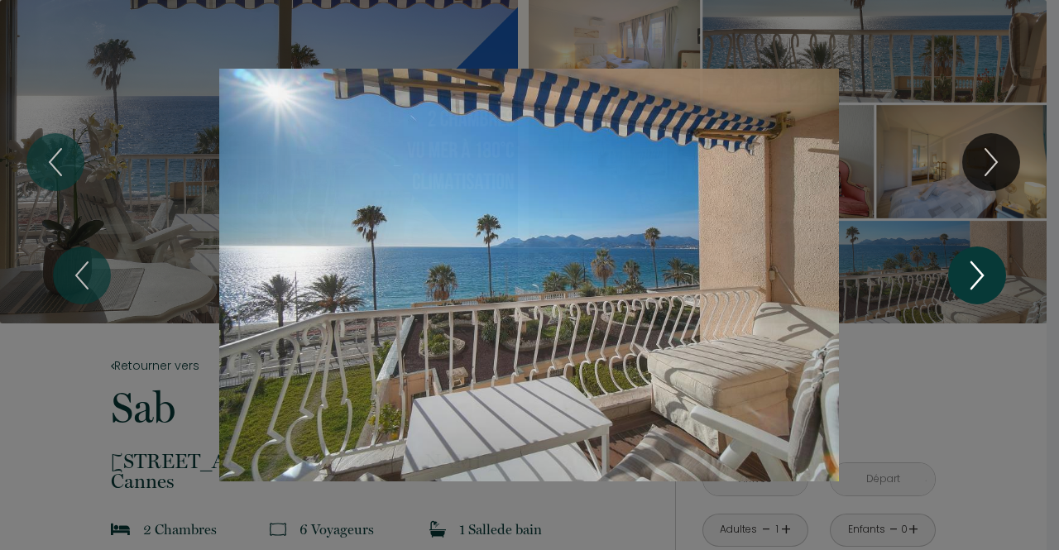
click at [983, 266] on icon "Next" at bounding box center [976, 276] width 35 height 50
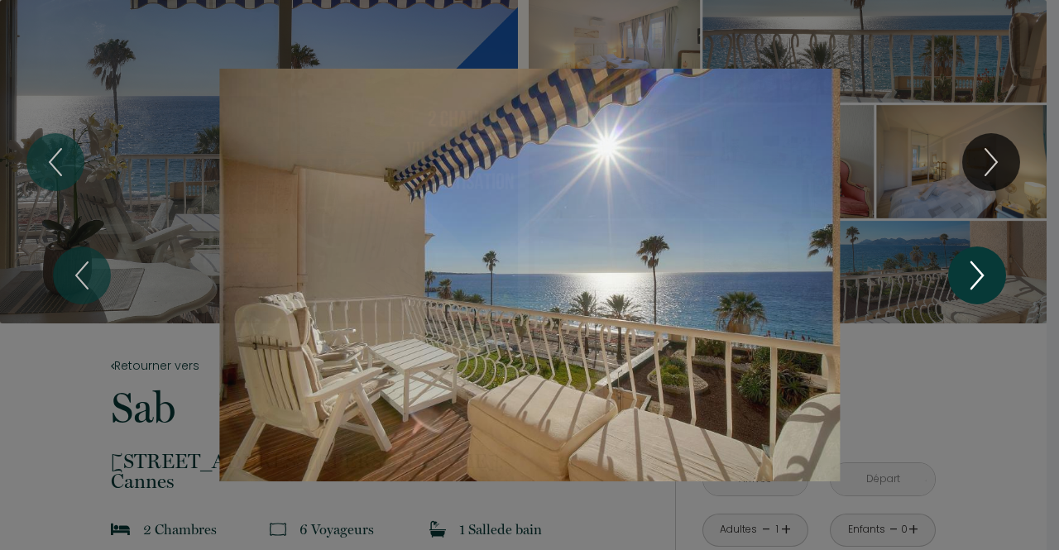
click at [983, 266] on icon "Next" at bounding box center [976, 276] width 35 height 50
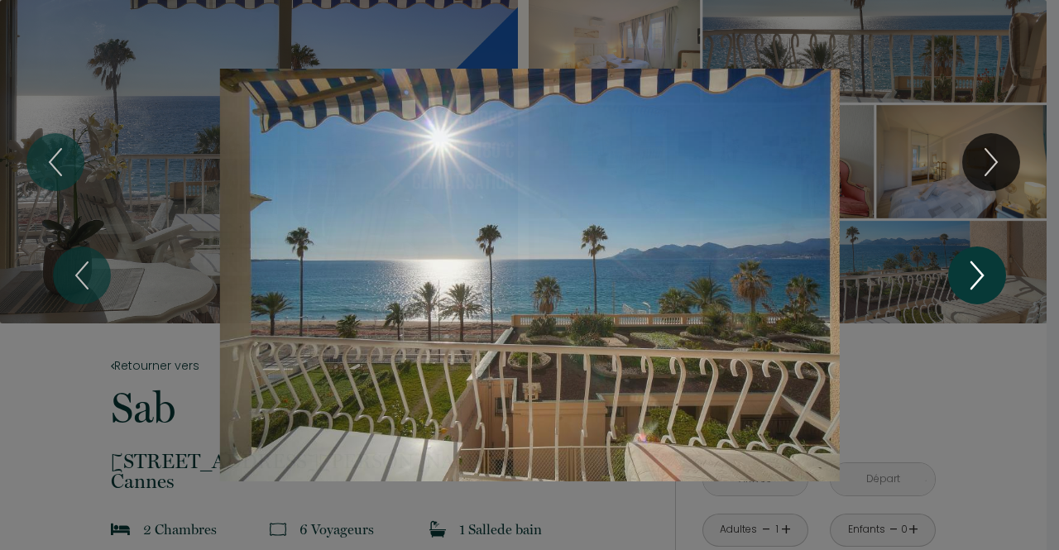
click at [983, 266] on icon "Next" at bounding box center [976, 276] width 35 height 50
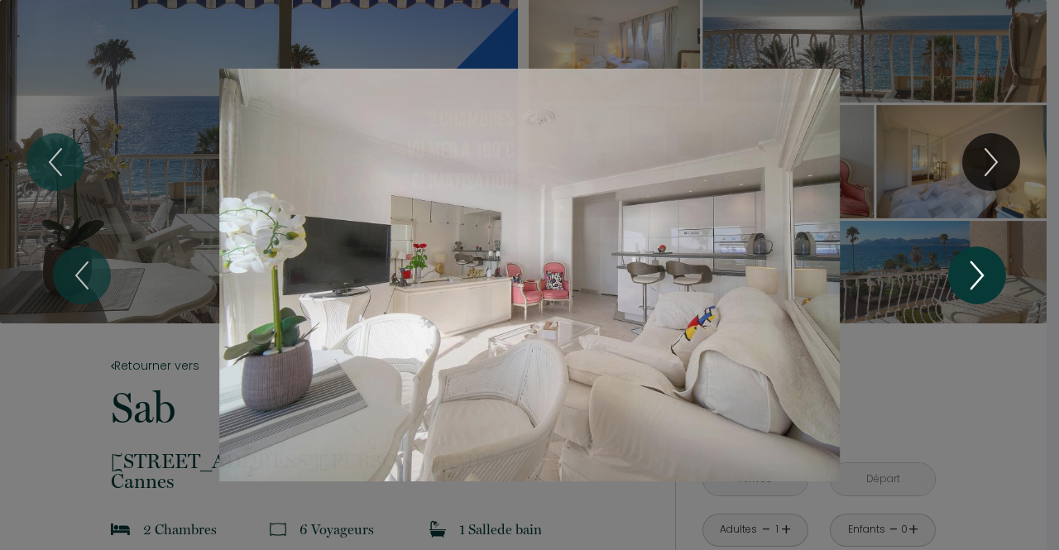
click at [983, 266] on icon "Next" at bounding box center [976, 276] width 35 height 50
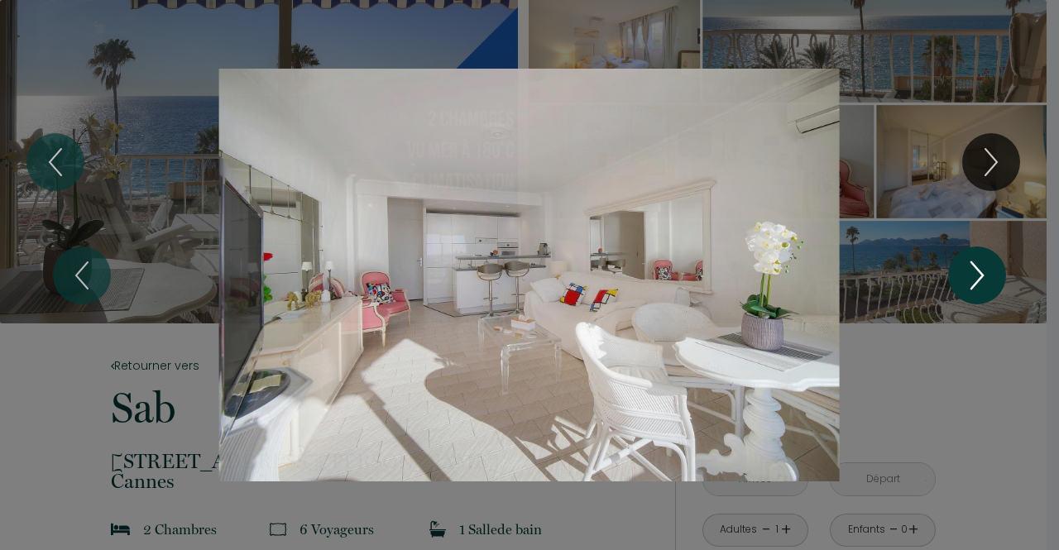
click at [983, 266] on icon "Next" at bounding box center [976, 276] width 35 height 50
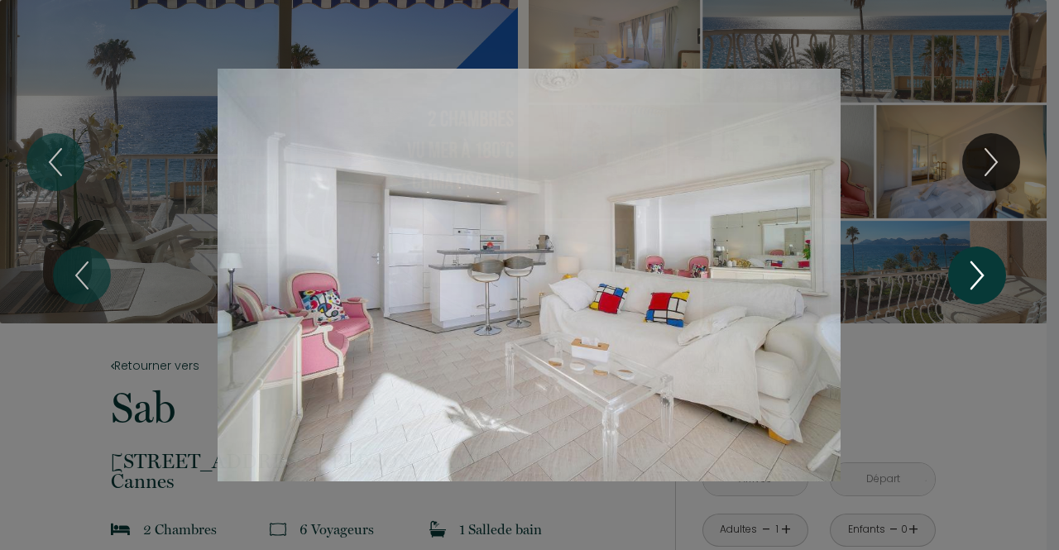
click at [983, 266] on icon "Next" at bounding box center [976, 276] width 35 height 50
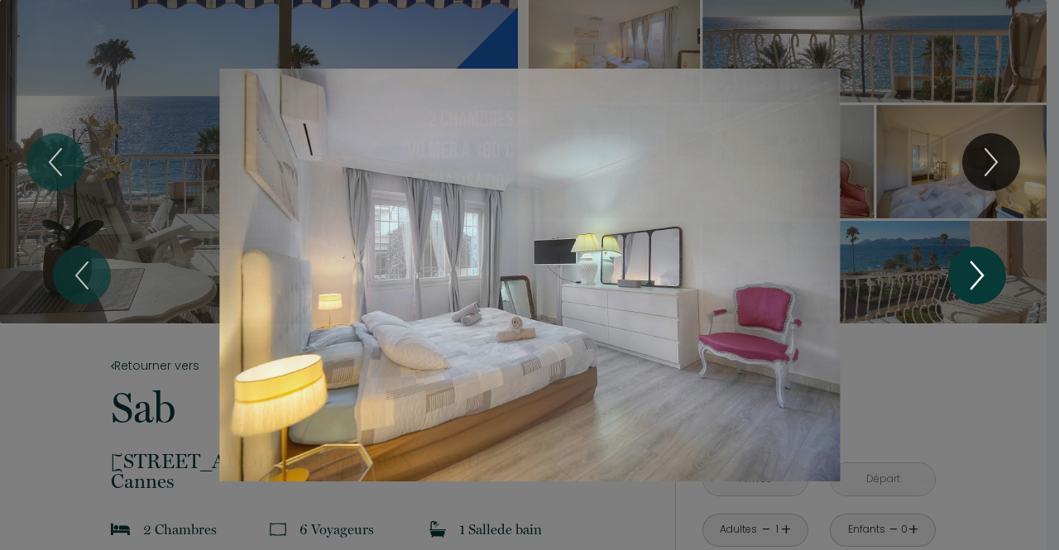
click at [983, 266] on icon "Next" at bounding box center [976, 276] width 35 height 50
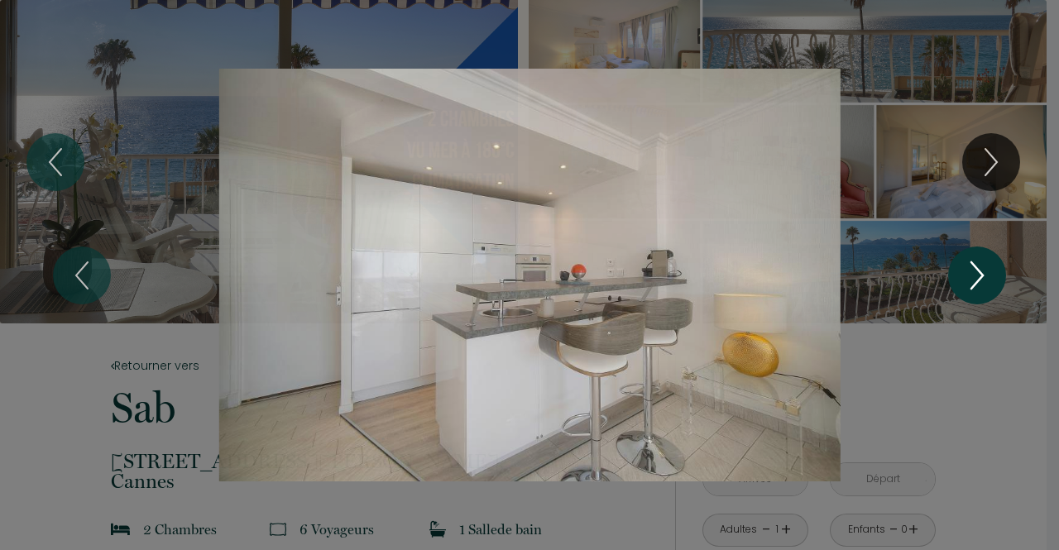
click at [983, 266] on icon "Next" at bounding box center [976, 276] width 35 height 50
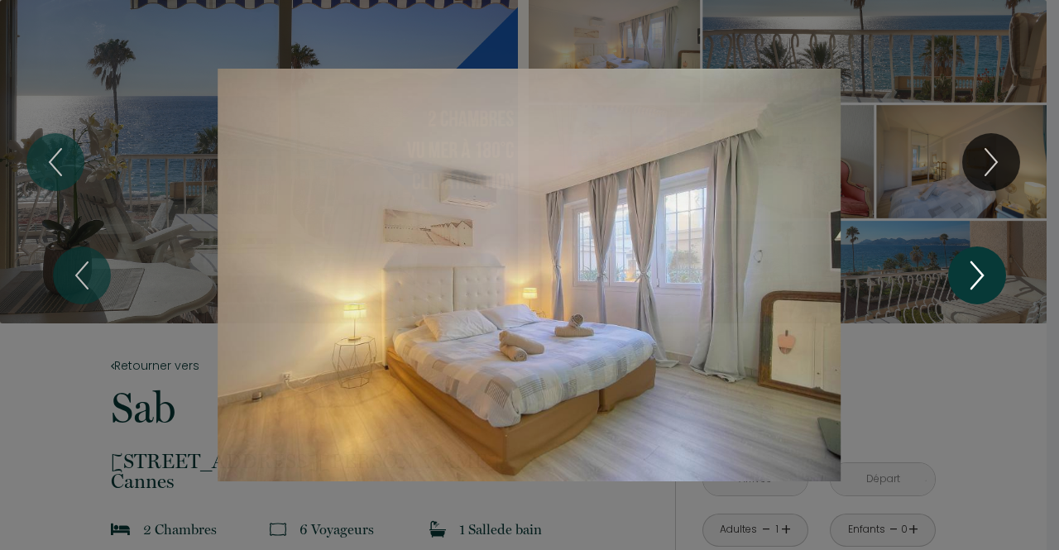
click at [983, 266] on icon "Next" at bounding box center [976, 276] width 35 height 50
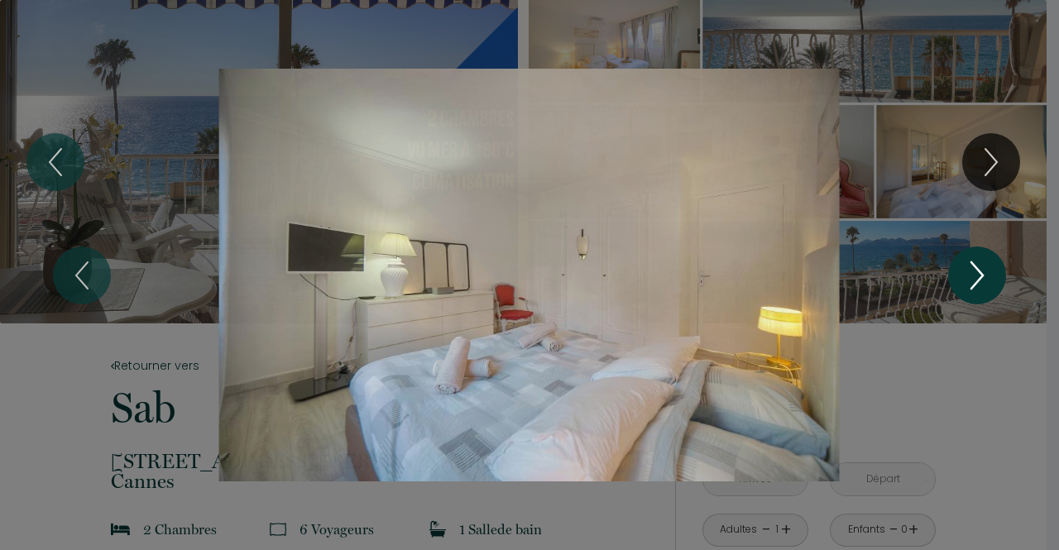
click at [983, 266] on icon "Next" at bounding box center [976, 276] width 35 height 50
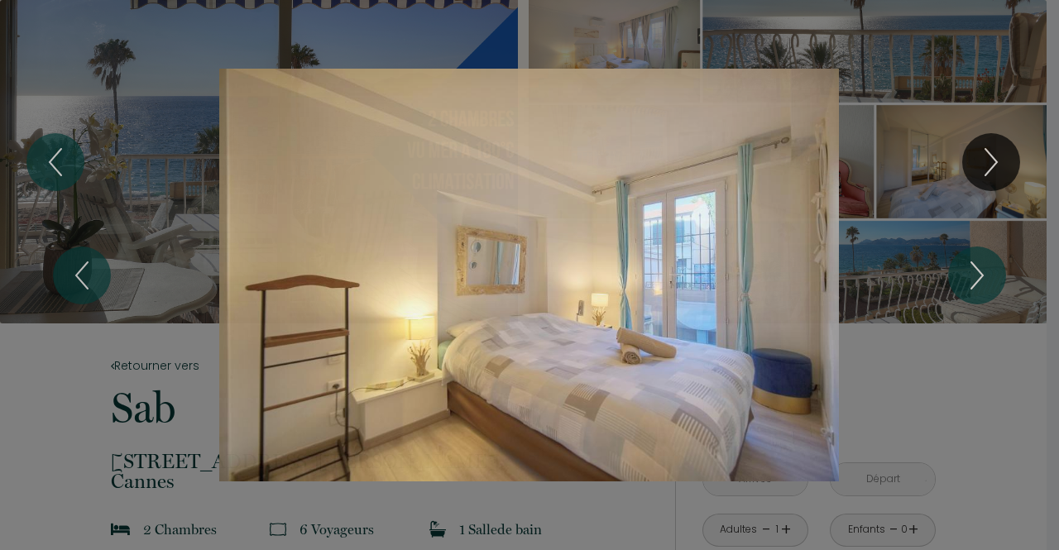
click at [1025, 394] on div "1 2 3 4 5 6 7 8 9 10 11 12 13 14 15 16 17 18 19 20 21" at bounding box center [529, 275] width 1059 height 550
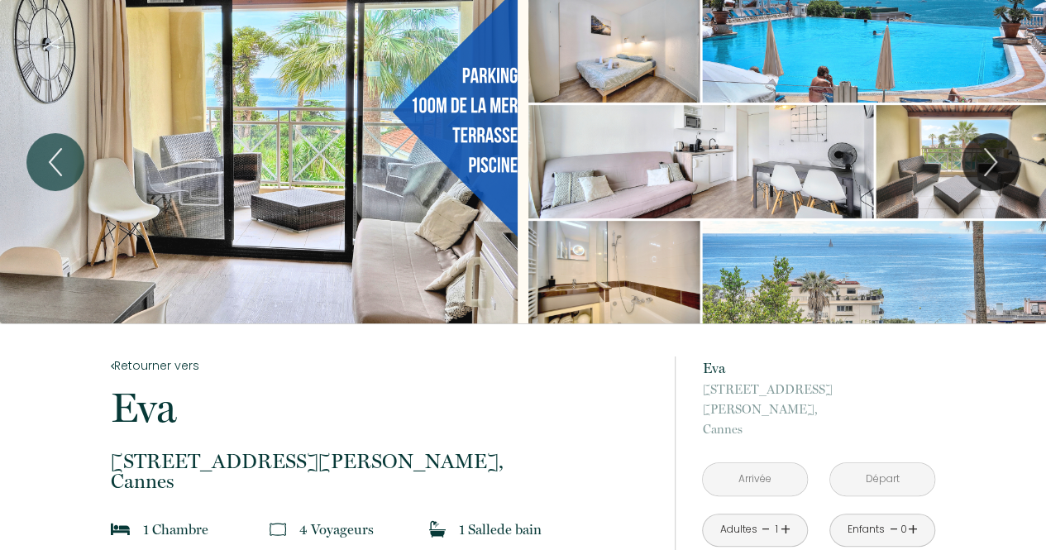
click at [331, 101] on div "Slideshow" at bounding box center [259, 161] width 518 height 323
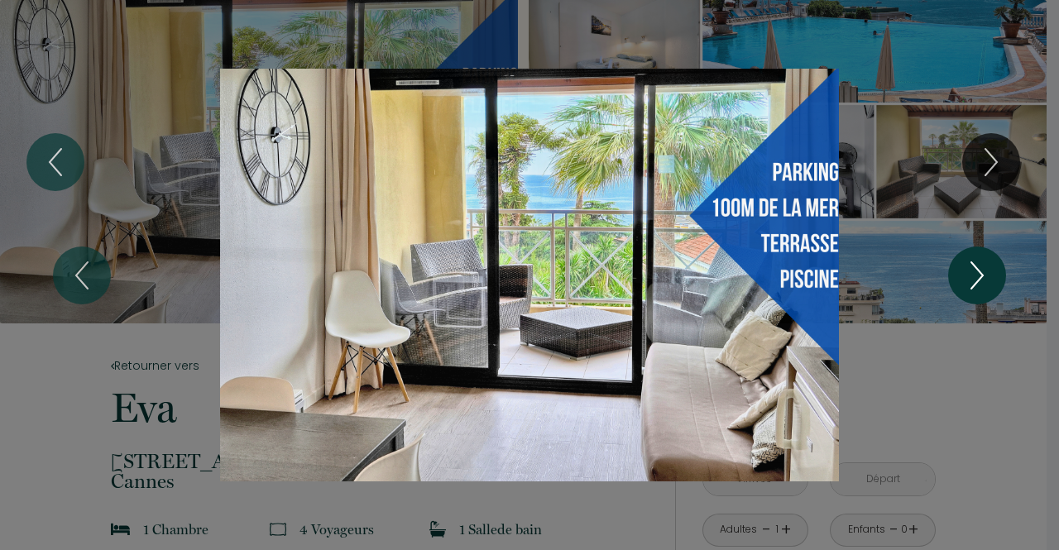
click at [997, 279] on button "Next" at bounding box center [977, 275] width 58 height 58
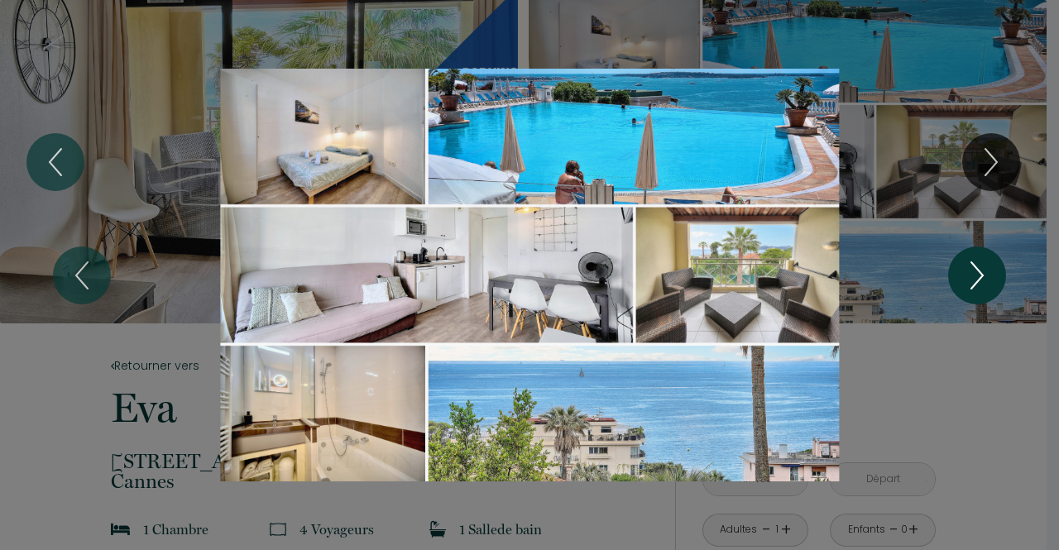
click at [997, 279] on button "Next" at bounding box center [977, 275] width 58 height 58
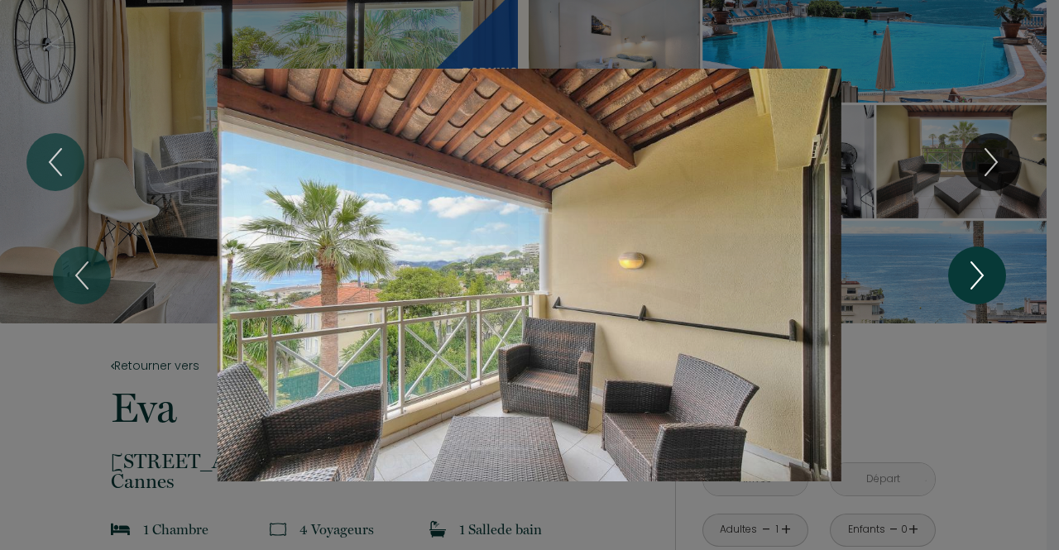
click at [997, 279] on button "Next" at bounding box center [977, 275] width 58 height 58
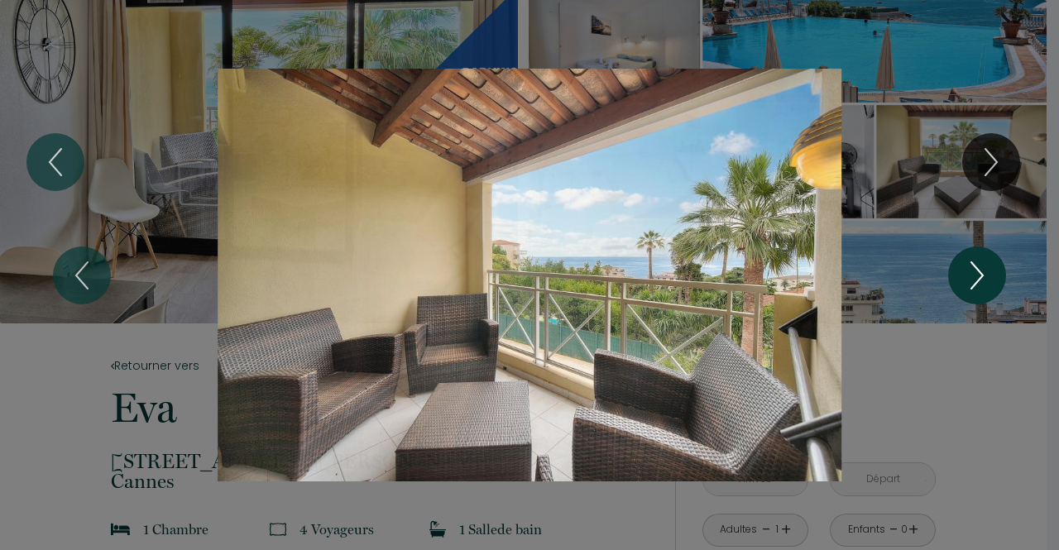
click at [997, 279] on button "Next" at bounding box center [977, 275] width 58 height 58
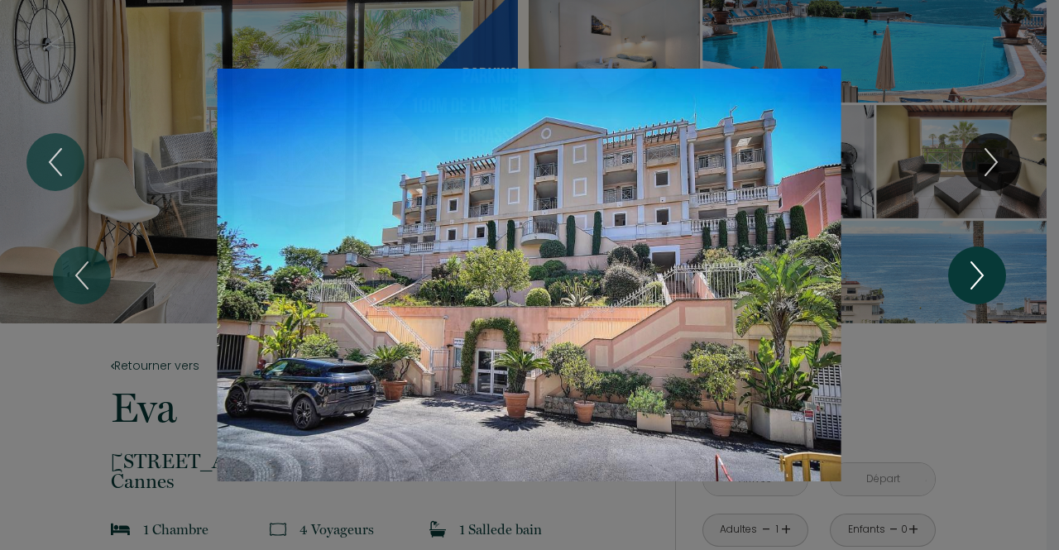
click at [997, 279] on button "Next" at bounding box center [977, 275] width 58 height 58
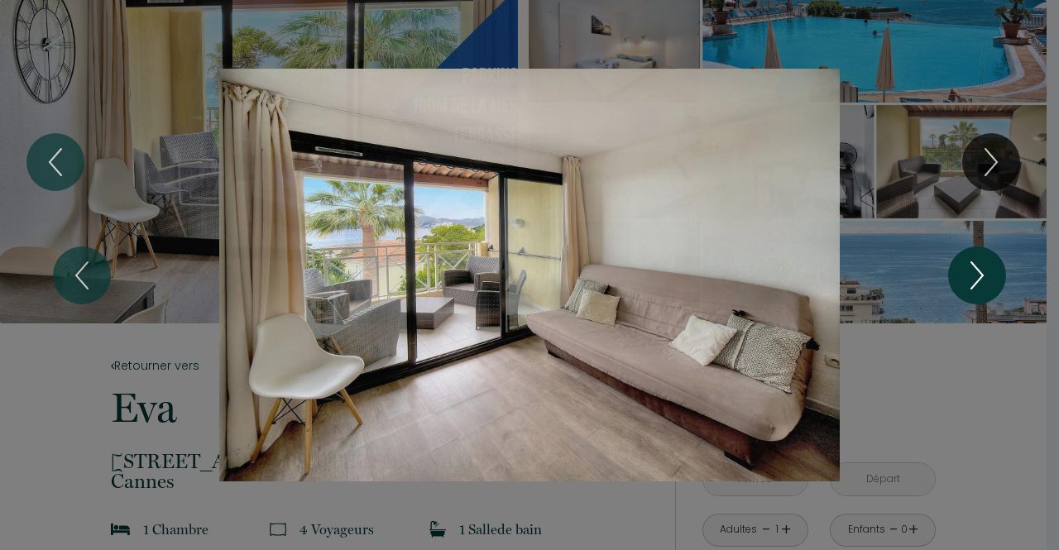
click at [997, 279] on button "Next" at bounding box center [977, 275] width 58 height 58
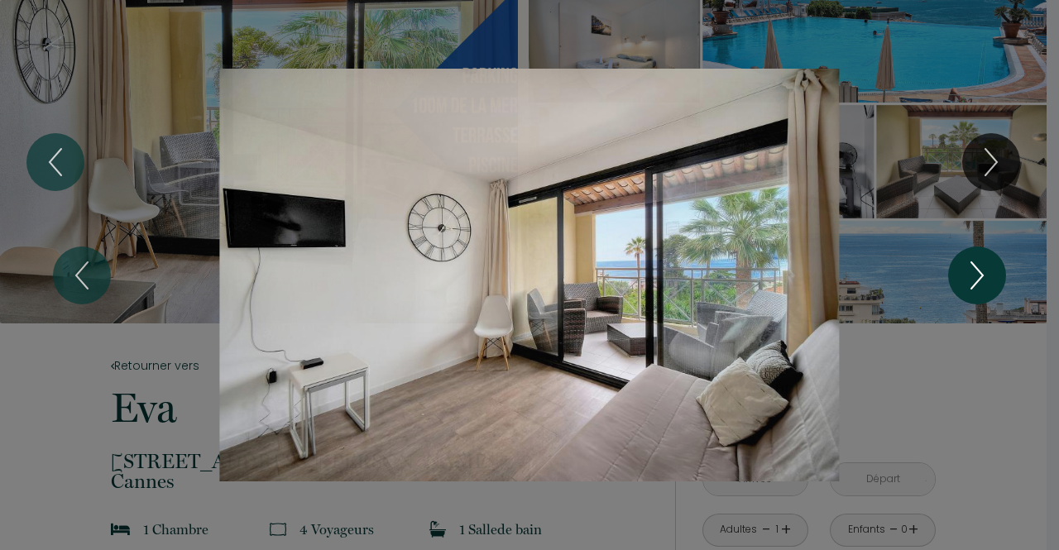
click at [997, 279] on button "Next" at bounding box center [977, 275] width 58 height 58
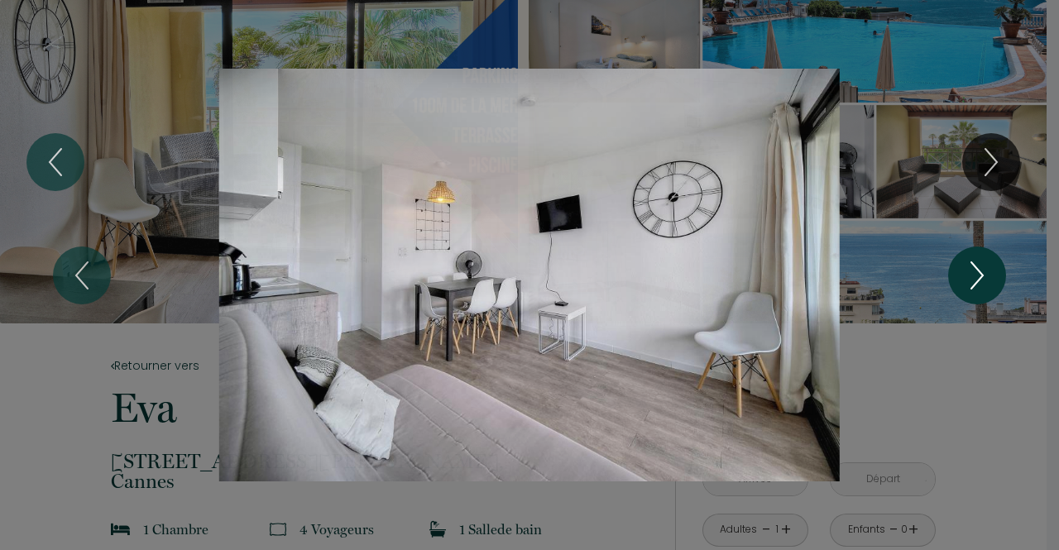
click at [997, 279] on button "Next" at bounding box center [977, 275] width 58 height 58
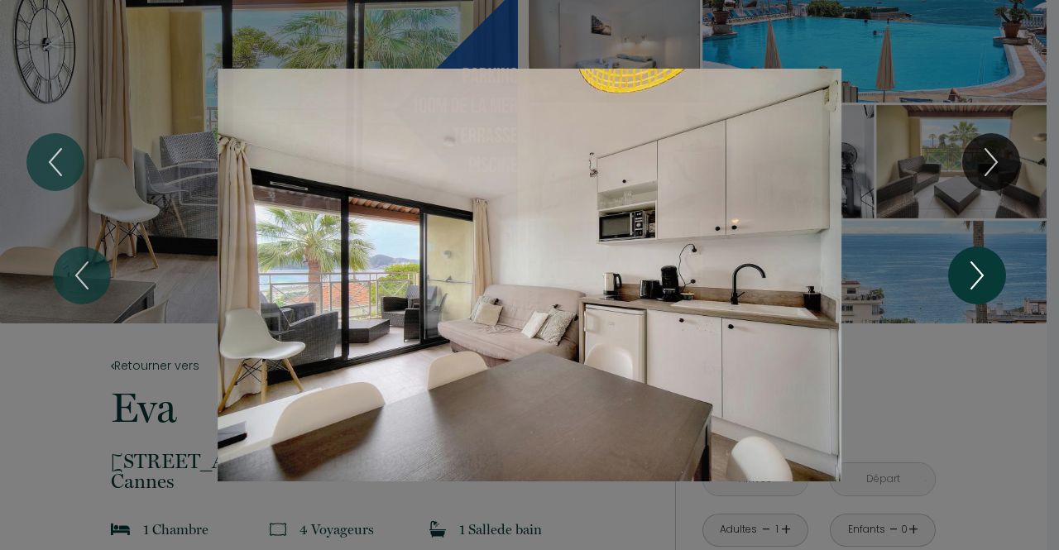
click at [997, 279] on button "Next" at bounding box center [977, 275] width 58 height 58
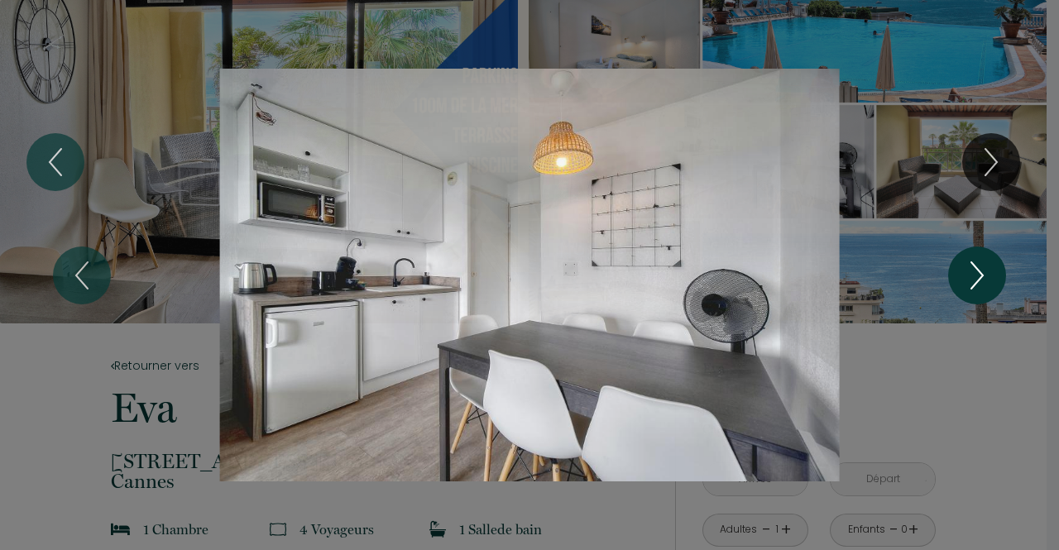
click at [997, 279] on button "Next" at bounding box center [977, 275] width 58 height 58
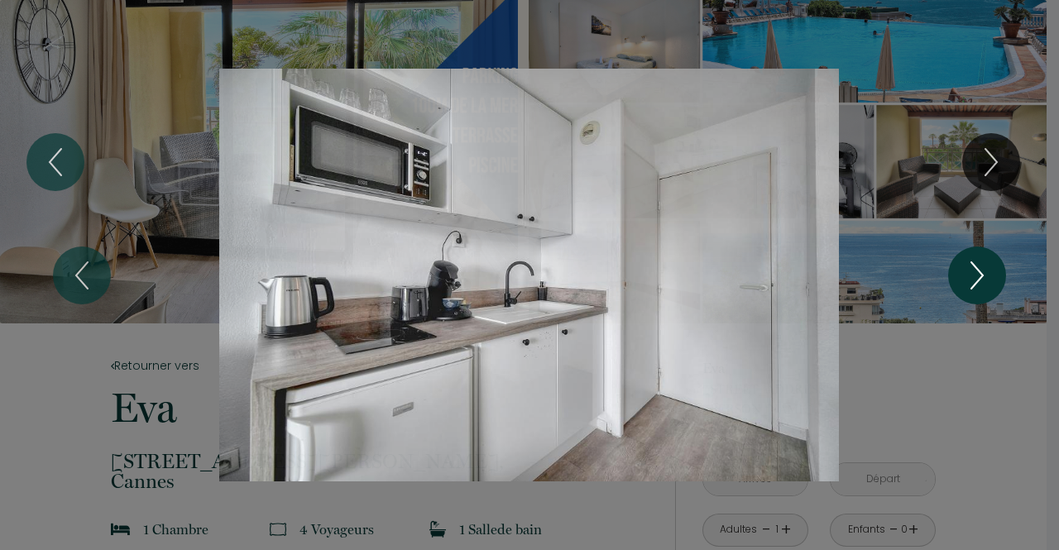
click at [997, 279] on button "Next" at bounding box center [977, 275] width 58 height 58
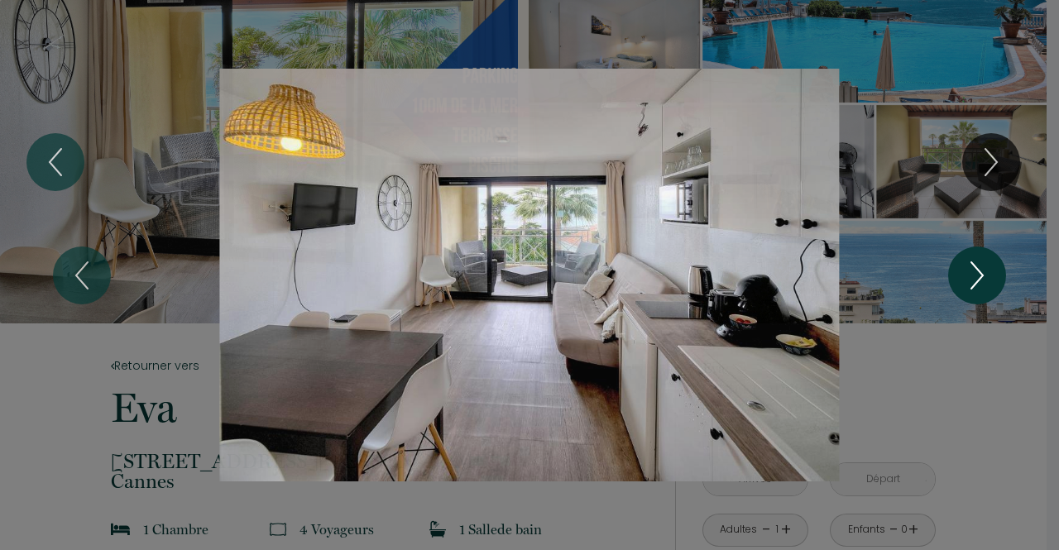
click at [997, 279] on button "Next" at bounding box center [977, 275] width 58 height 58
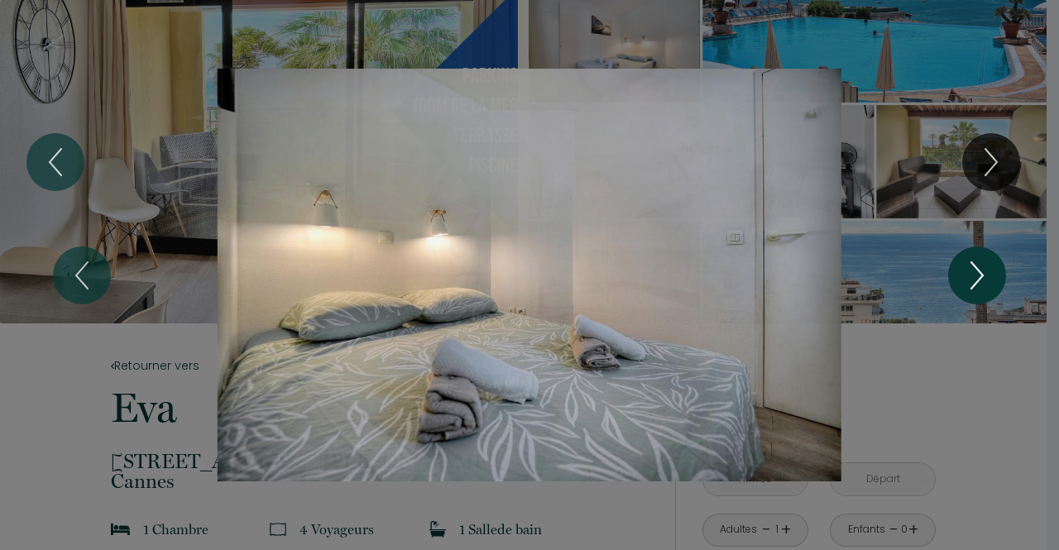
click at [997, 279] on button "Next" at bounding box center [977, 275] width 58 height 58
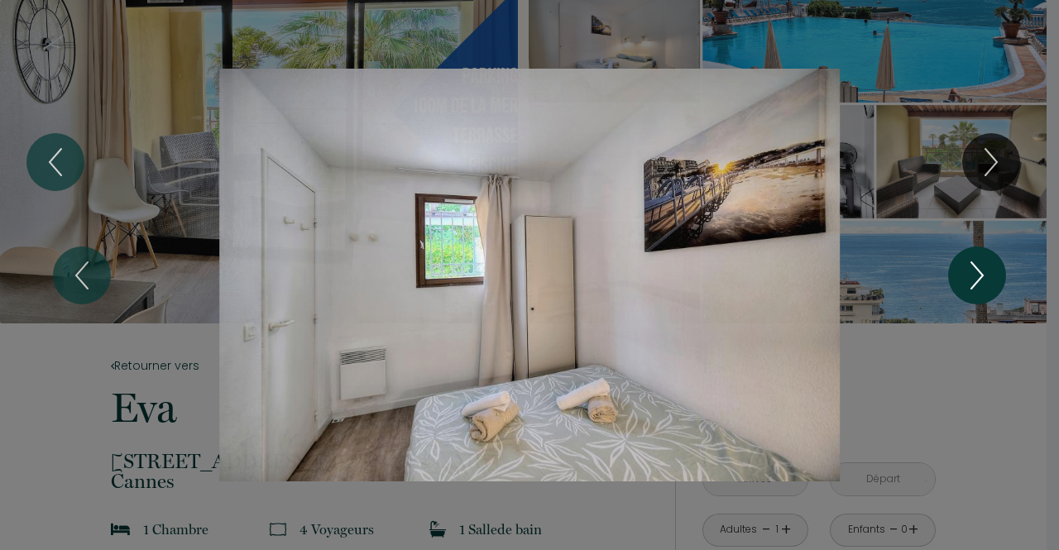
click at [997, 279] on button "Next" at bounding box center [977, 275] width 58 height 58
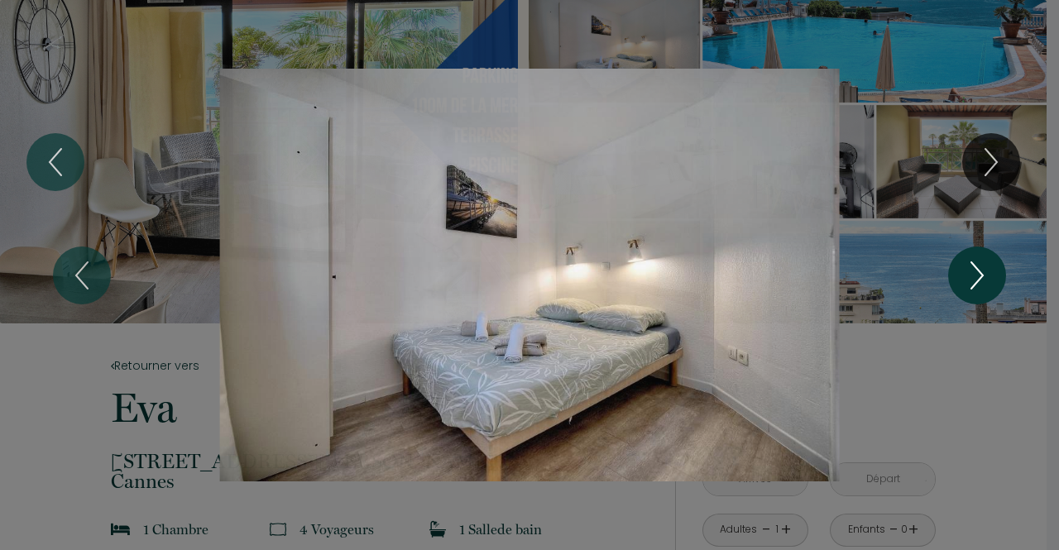
click at [997, 279] on button "Next" at bounding box center [977, 275] width 58 height 58
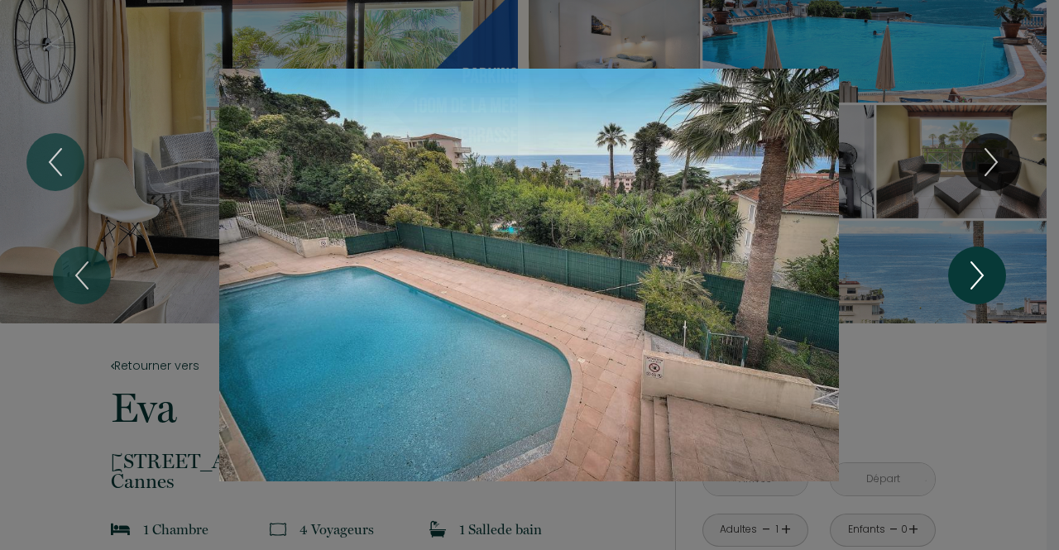
click at [997, 279] on button "Next" at bounding box center [977, 275] width 58 height 58
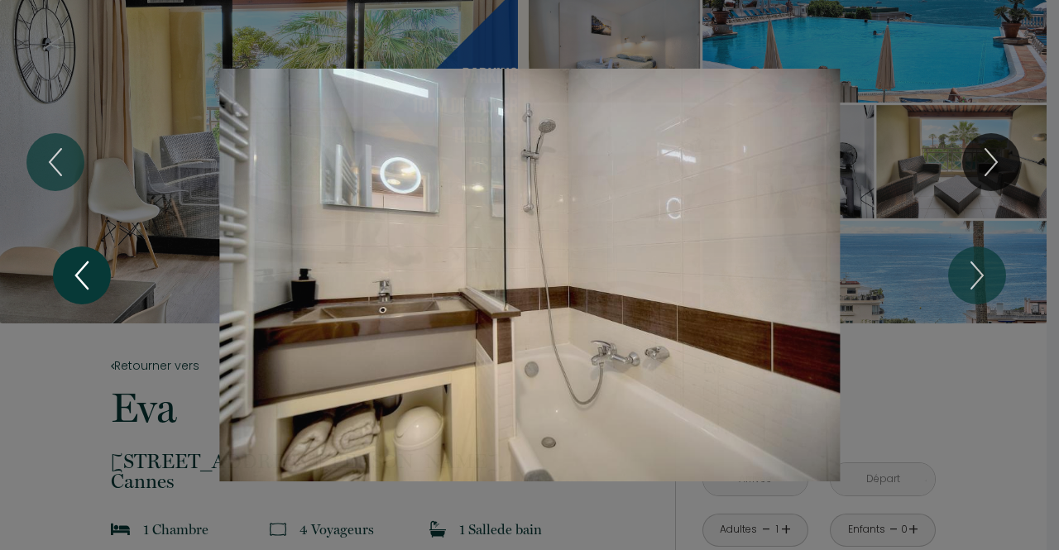
click at [80, 275] on icon "Previous" at bounding box center [82, 276] width 35 height 50
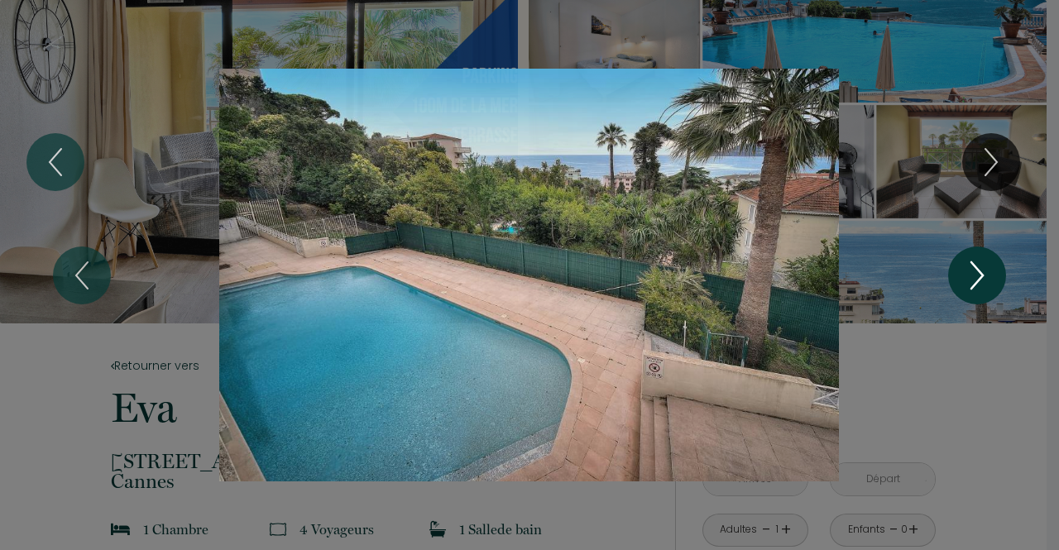
click at [971, 284] on icon "Next" at bounding box center [976, 276] width 35 height 50
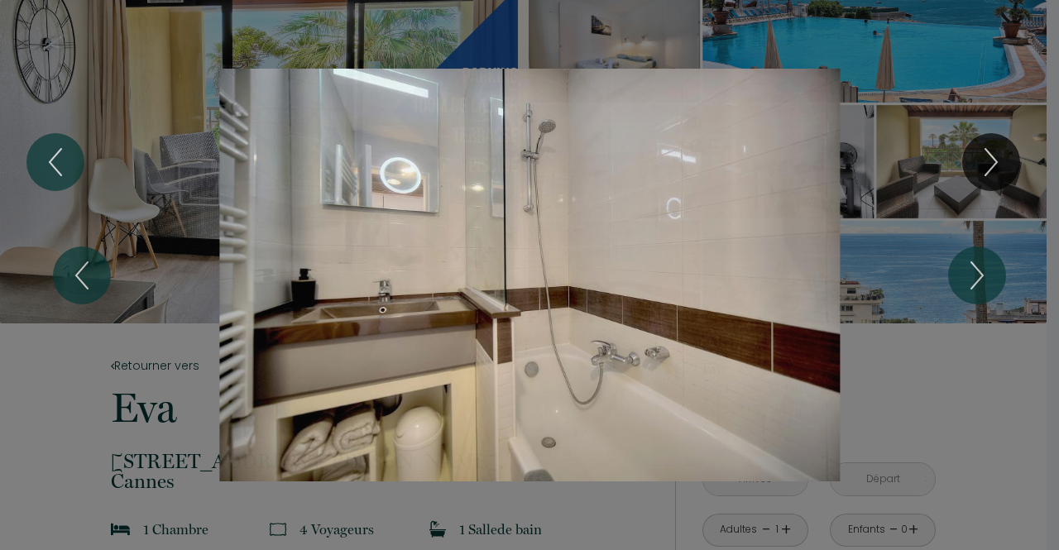
click at [1032, 482] on div "1 2 3 4 5 6 7 8 9 10 11 12 13 14 15 16 17" at bounding box center [529, 275] width 1059 height 550
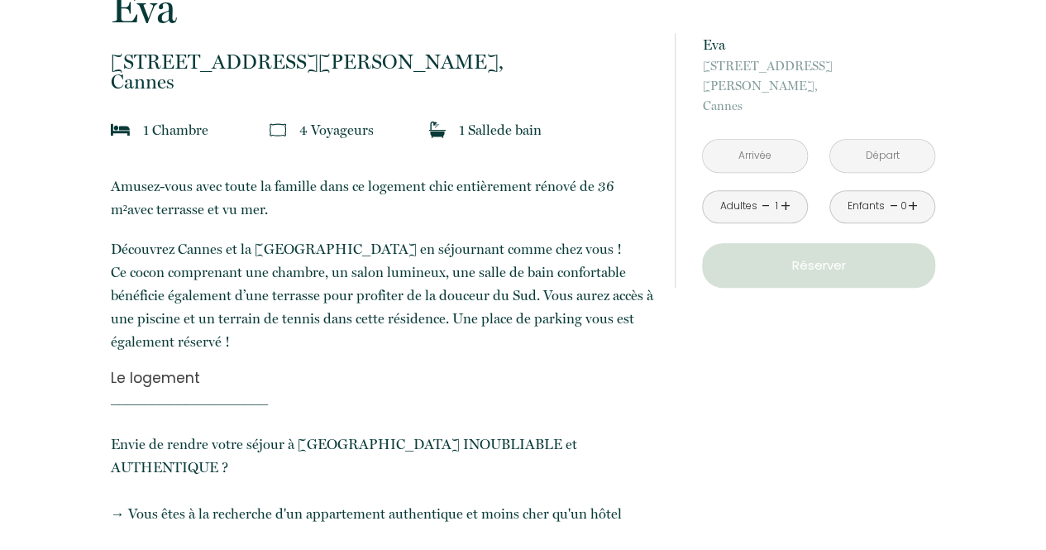
scroll to position [405, 0]
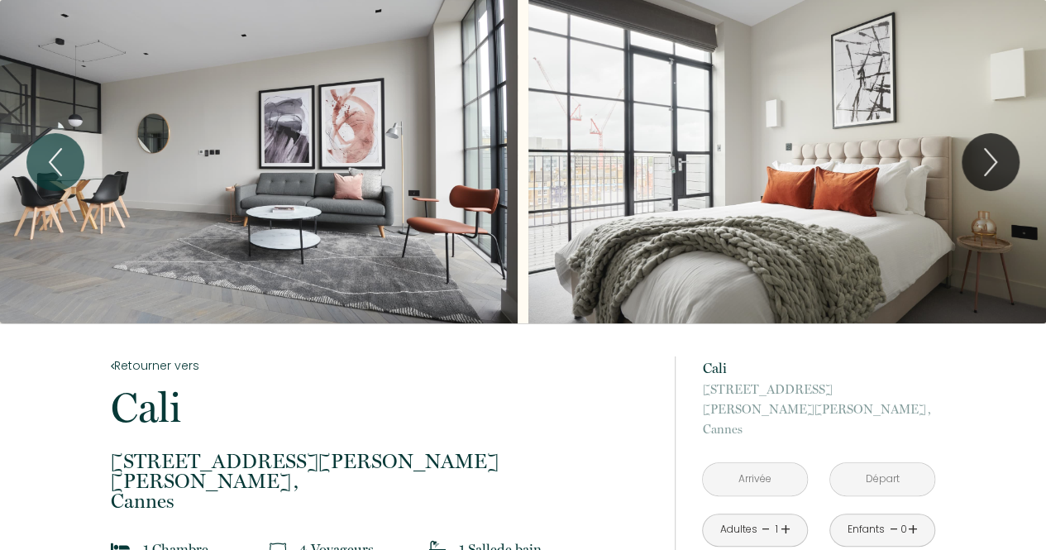
click at [347, 112] on div "Slideshow" at bounding box center [259, 161] width 518 height 323
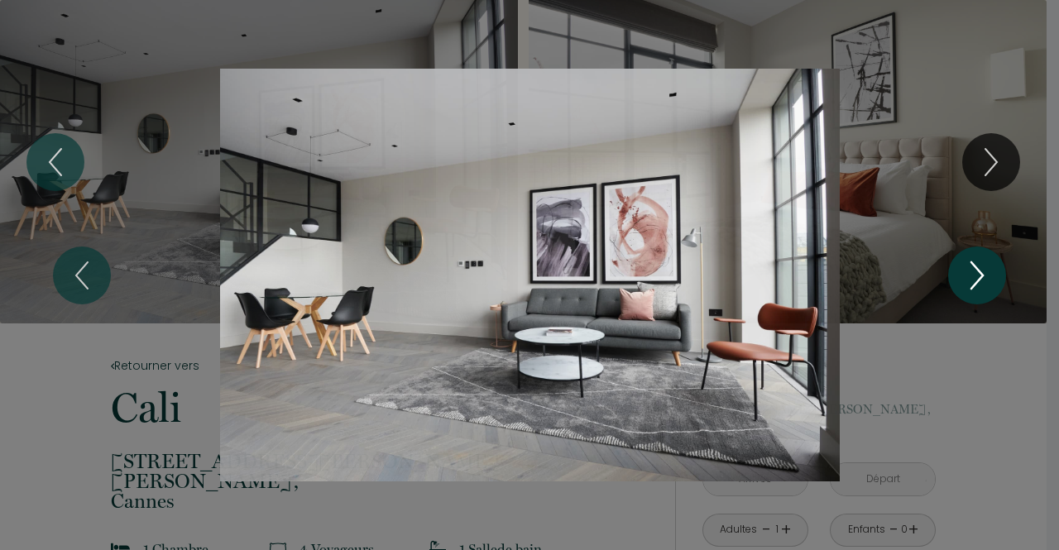
click at [971, 263] on icon "Next" at bounding box center [977, 275] width 12 height 26
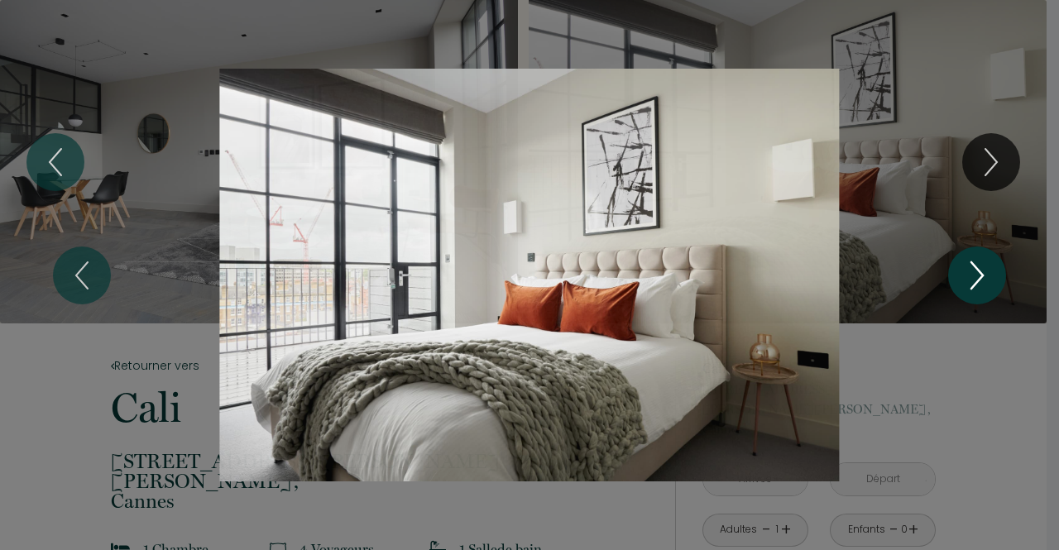
click at [971, 263] on icon "Next" at bounding box center [977, 275] width 12 height 26
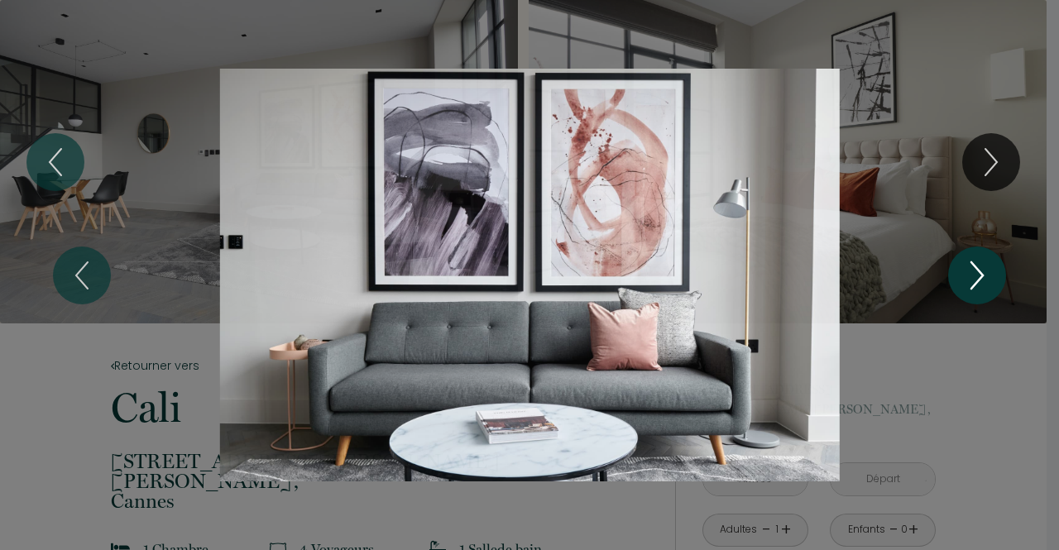
click at [971, 263] on icon "Next" at bounding box center [977, 275] width 12 height 26
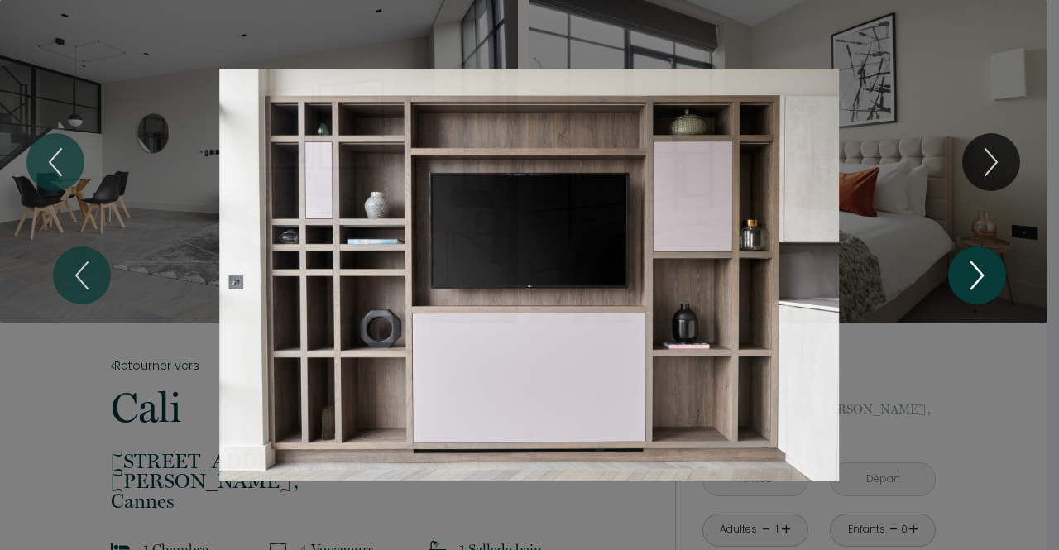
click at [971, 263] on icon "Next" at bounding box center [977, 275] width 12 height 26
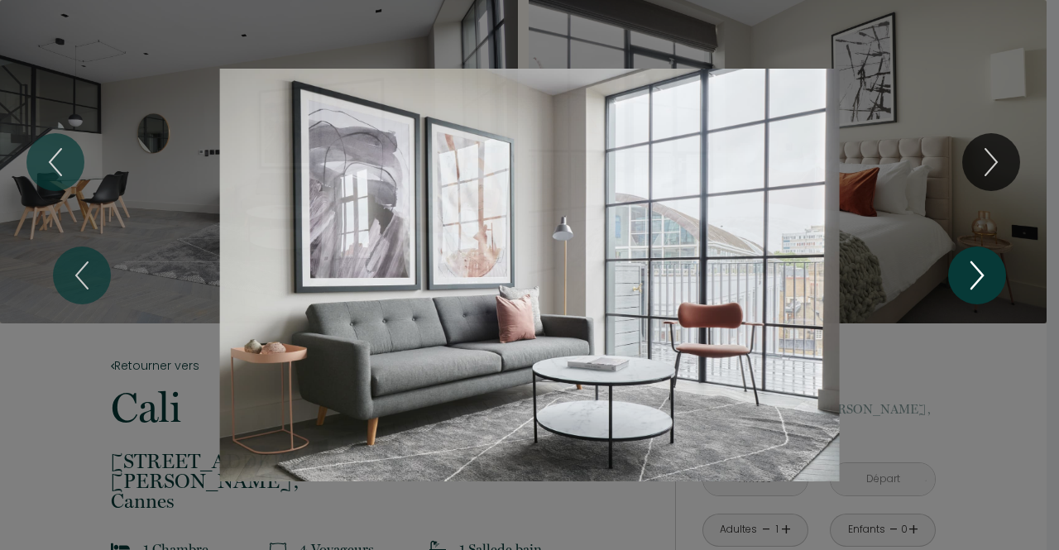
click at [971, 263] on icon "Next" at bounding box center [977, 275] width 12 height 26
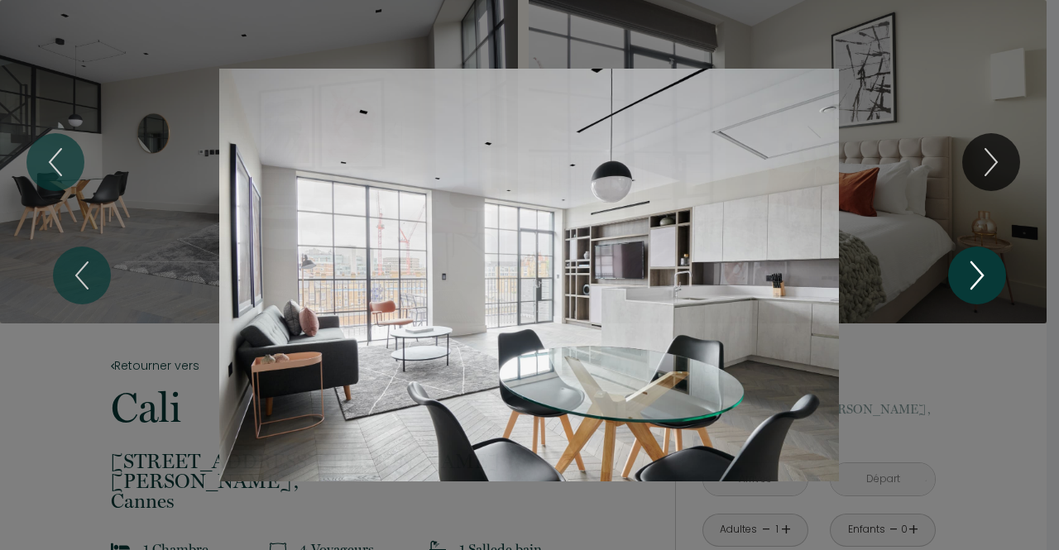
click at [971, 263] on icon "Next" at bounding box center [977, 275] width 12 height 26
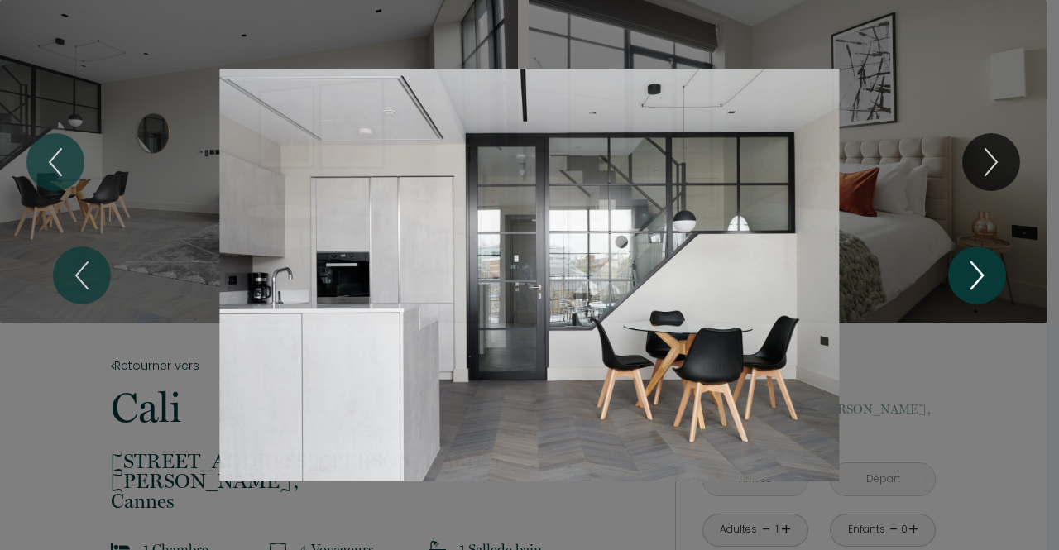
click at [971, 263] on icon "Next" at bounding box center [977, 275] width 12 height 26
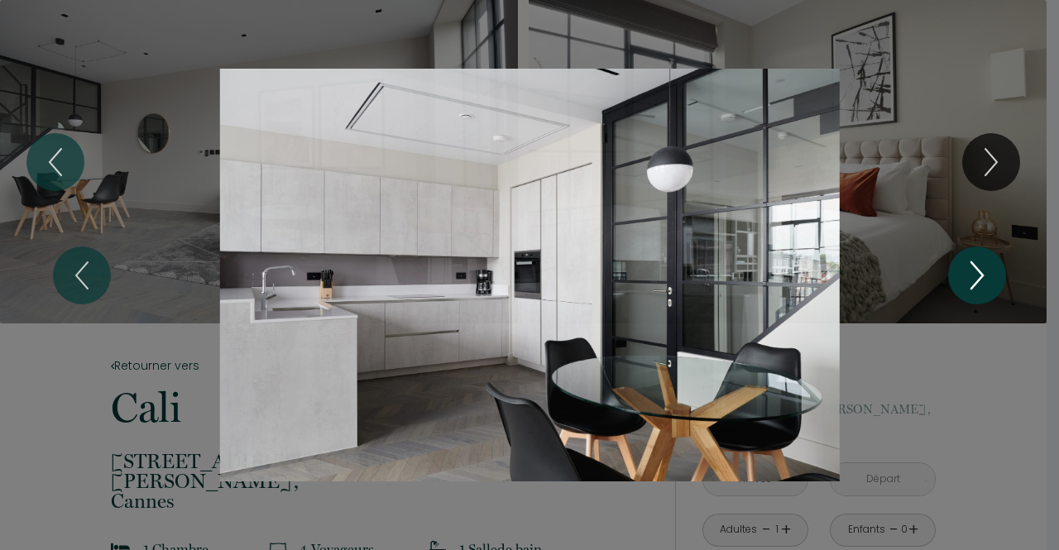
click at [971, 263] on icon "Next" at bounding box center [977, 275] width 12 height 26
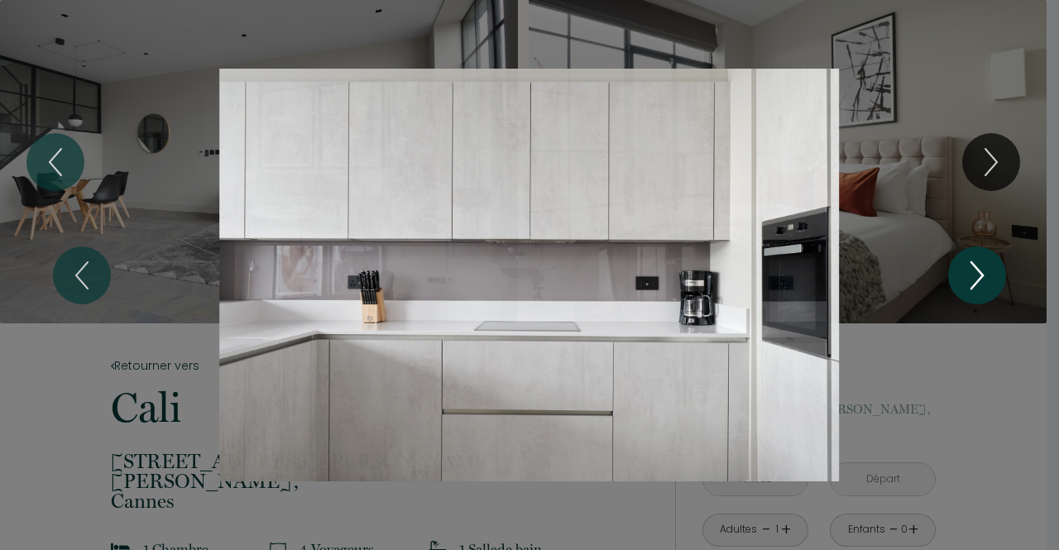
click at [971, 263] on icon "Next" at bounding box center [977, 275] width 12 height 26
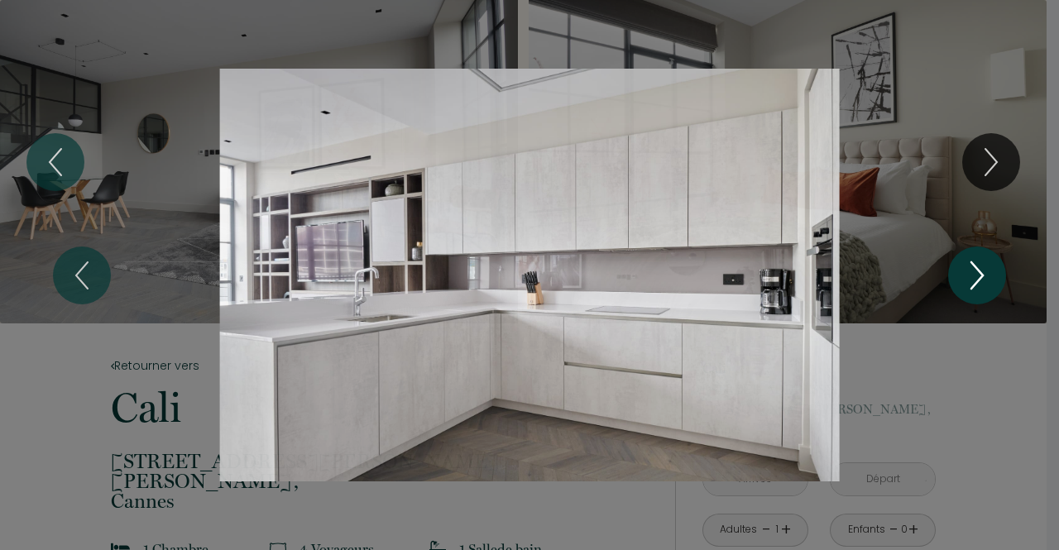
click at [971, 263] on icon "Next" at bounding box center [977, 275] width 12 height 26
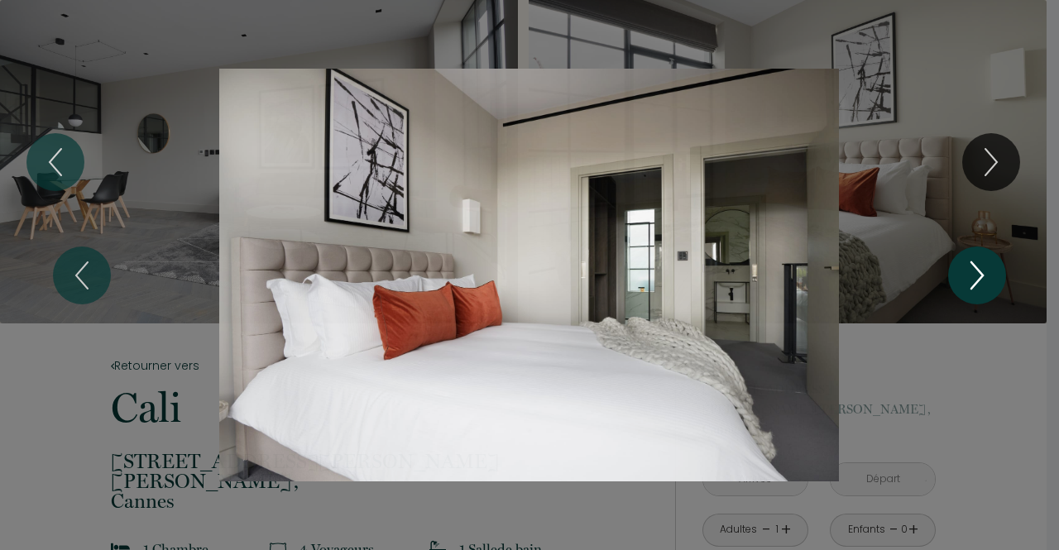
click at [971, 263] on icon "Next" at bounding box center [977, 275] width 12 height 26
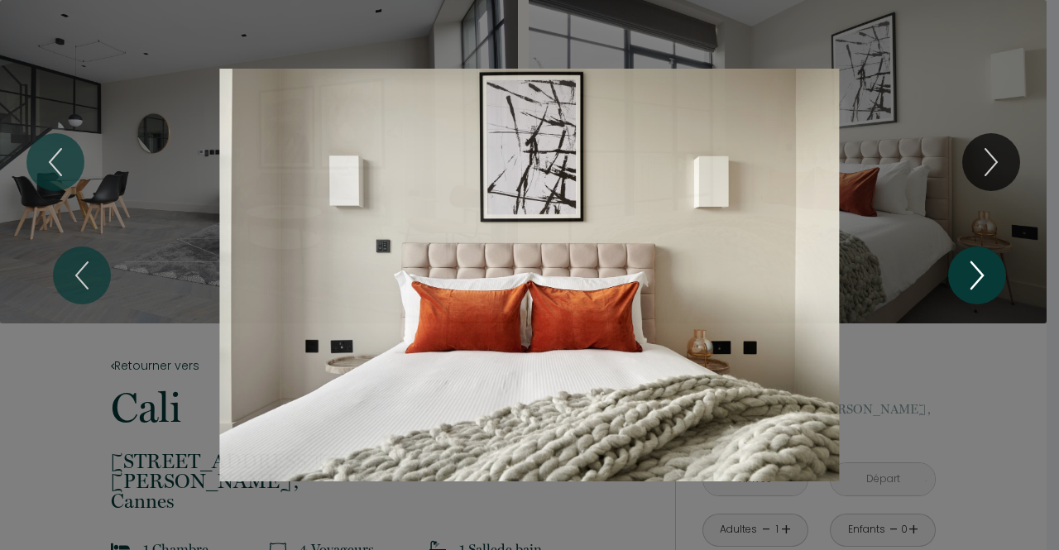
click at [971, 263] on icon "Next" at bounding box center [977, 275] width 12 height 26
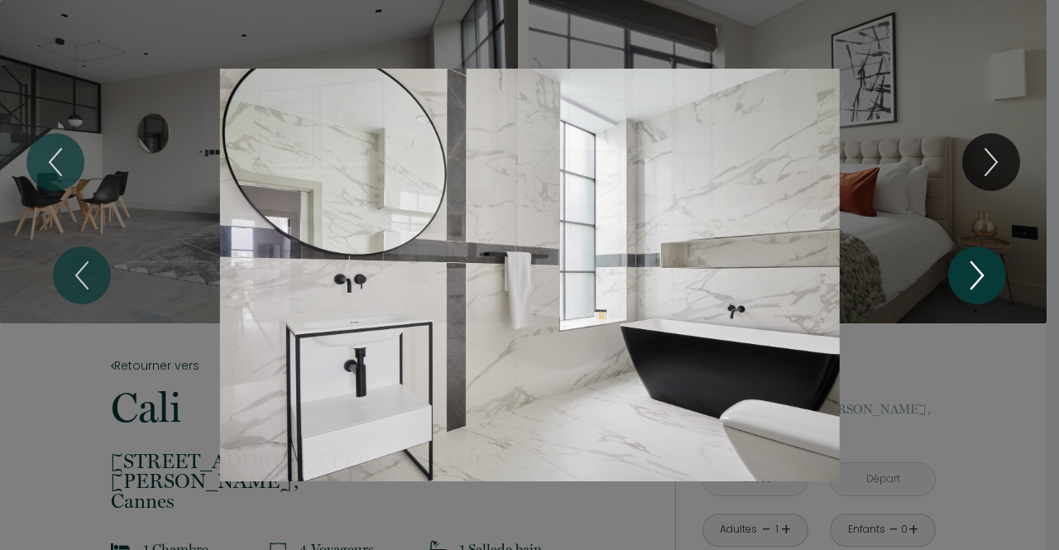
click at [971, 263] on icon "Next" at bounding box center [977, 275] width 12 height 26
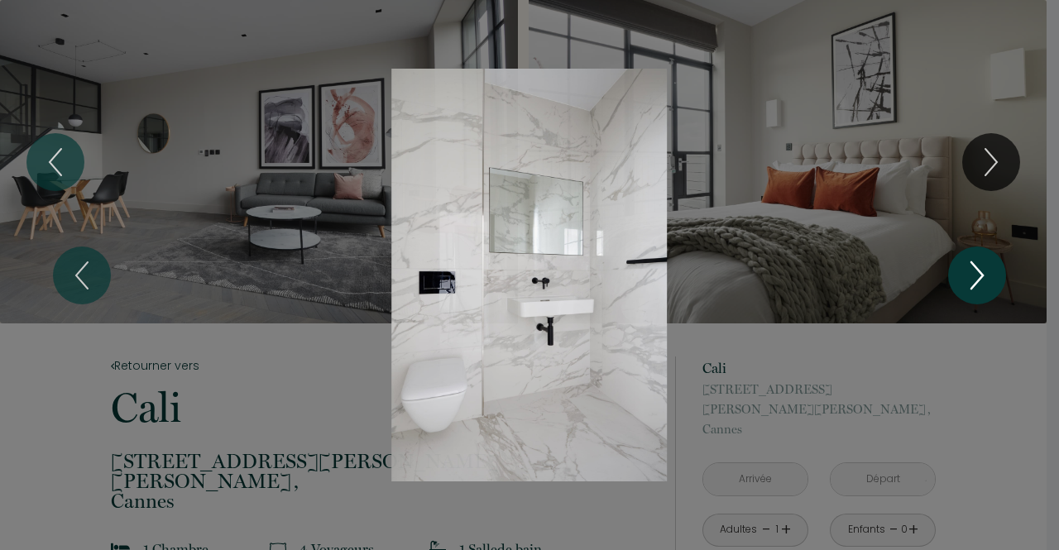
click at [971, 263] on icon "Next" at bounding box center [977, 275] width 12 height 26
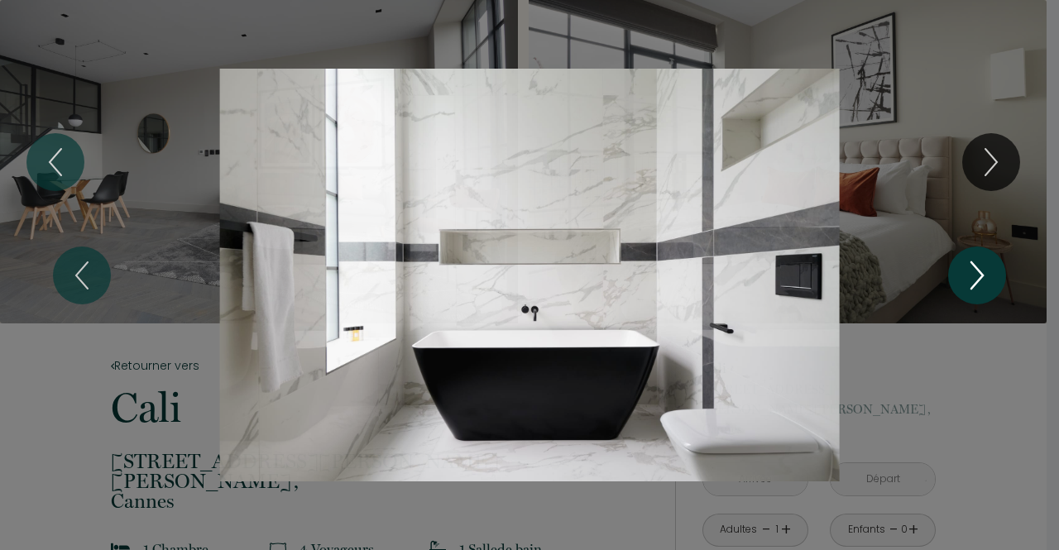
click at [971, 263] on icon "Next" at bounding box center [977, 275] width 12 height 26
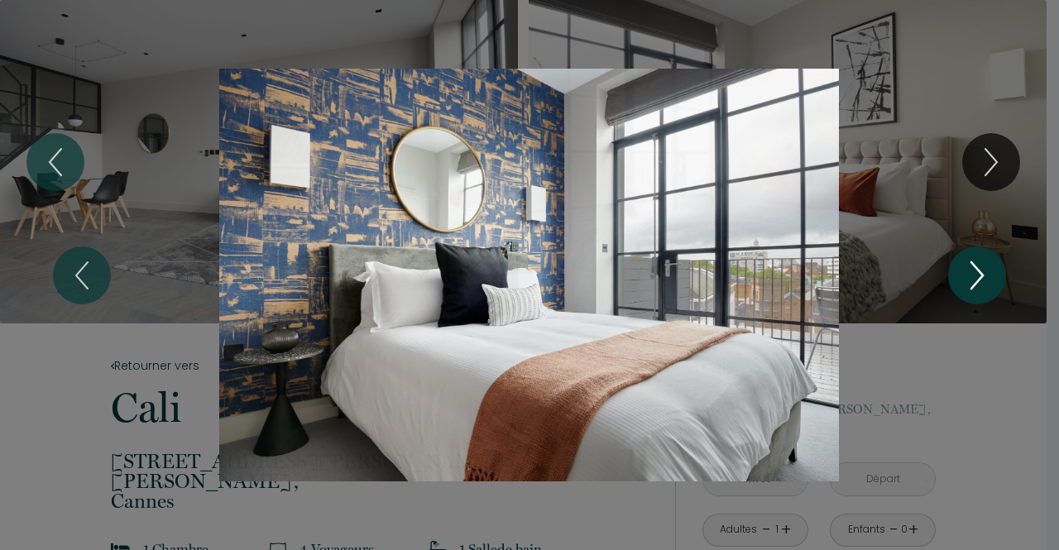
click at [971, 263] on icon "Next" at bounding box center [977, 275] width 12 height 26
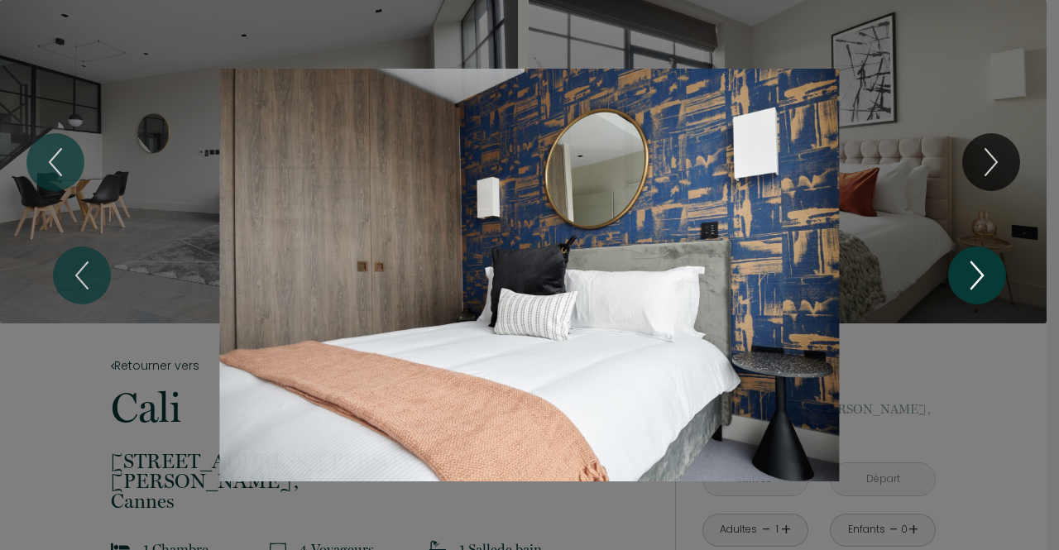
click at [971, 263] on icon "Next" at bounding box center [977, 275] width 12 height 26
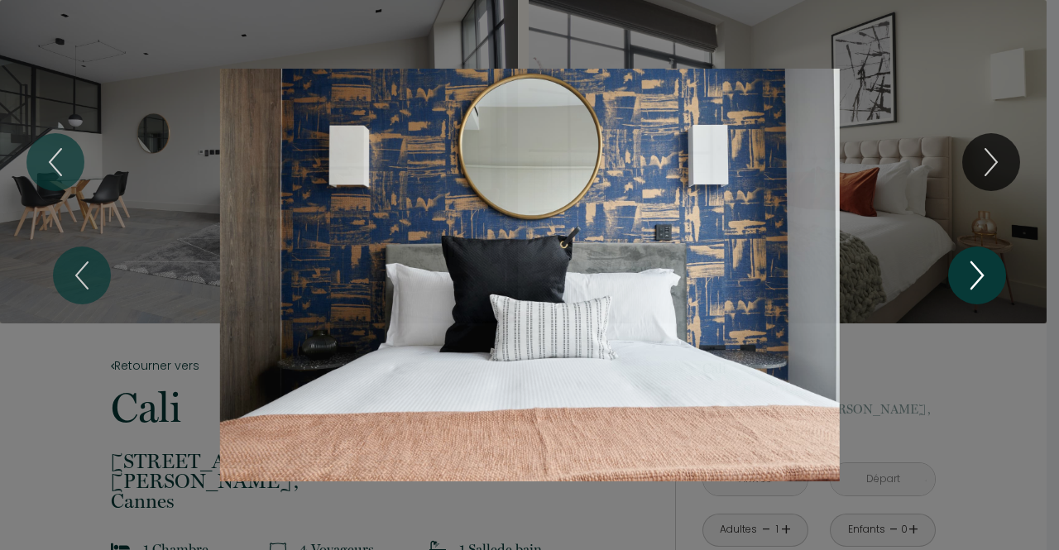
click at [971, 263] on icon "Next" at bounding box center [977, 275] width 12 height 26
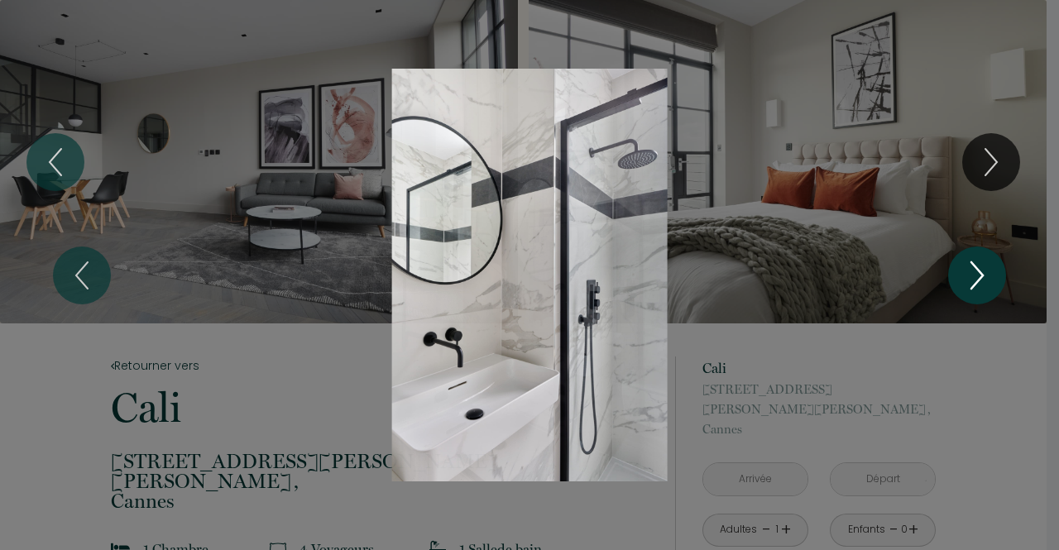
click at [971, 263] on icon "Next" at bounding box center [977, 275] width 12 height 26
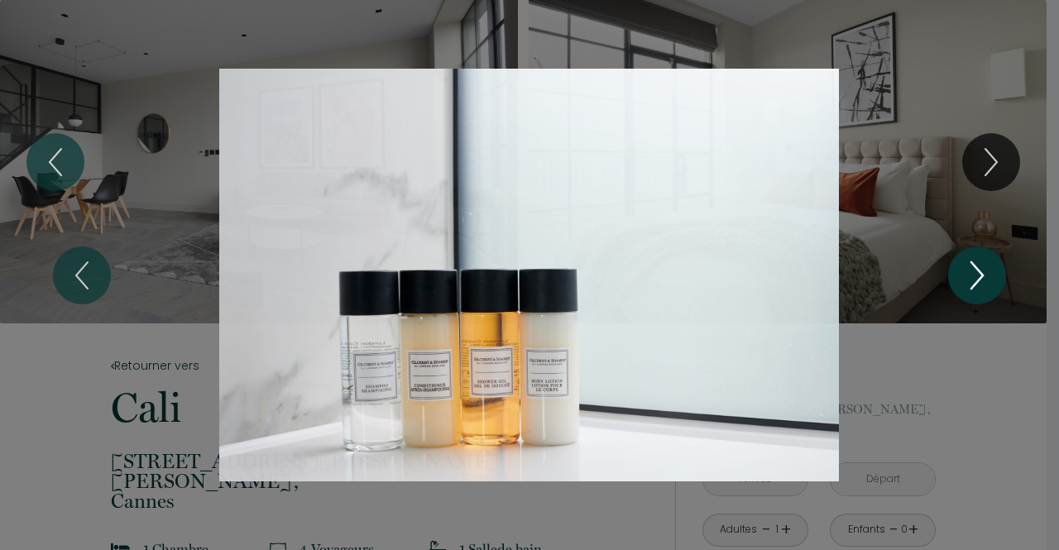
click at [971, 263] on icon "Next" at bounding box center [977, 275] width 12 height 26
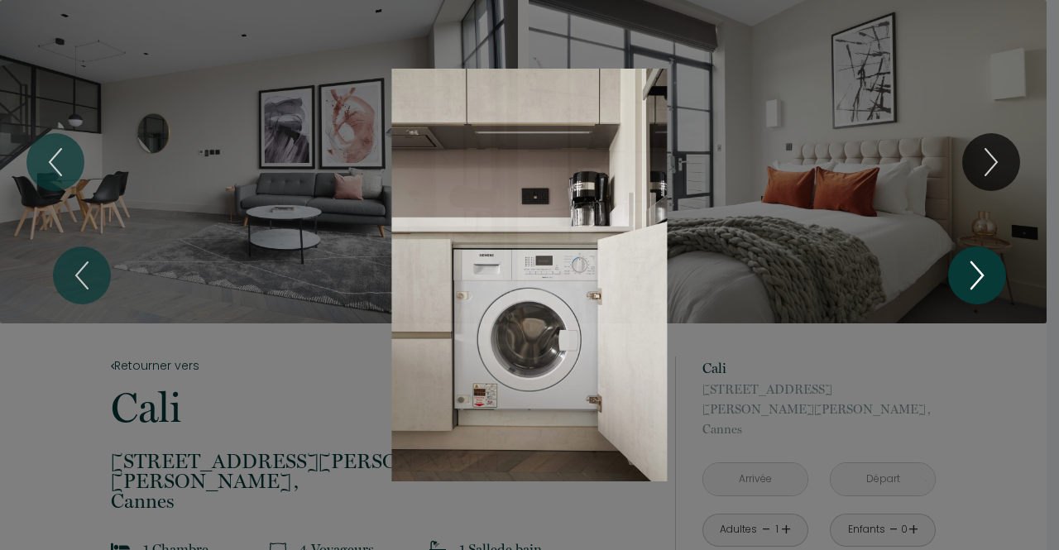
click at [971, 263] on icon "Next" at bounding box center [977, 275] width 12 height 26
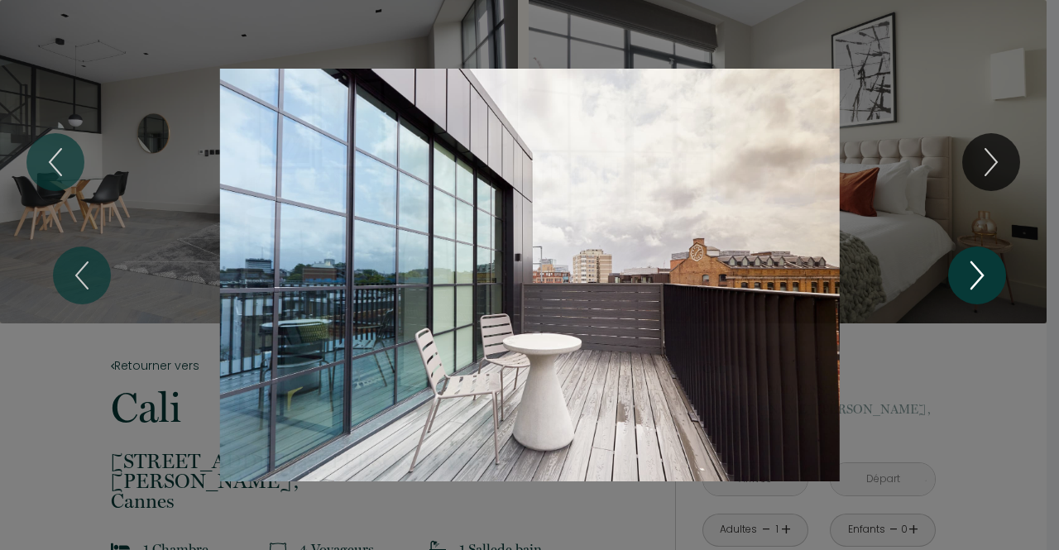
click at [971, 263] on icon "Next" at bounding box center [977, 275] width 12 height 26
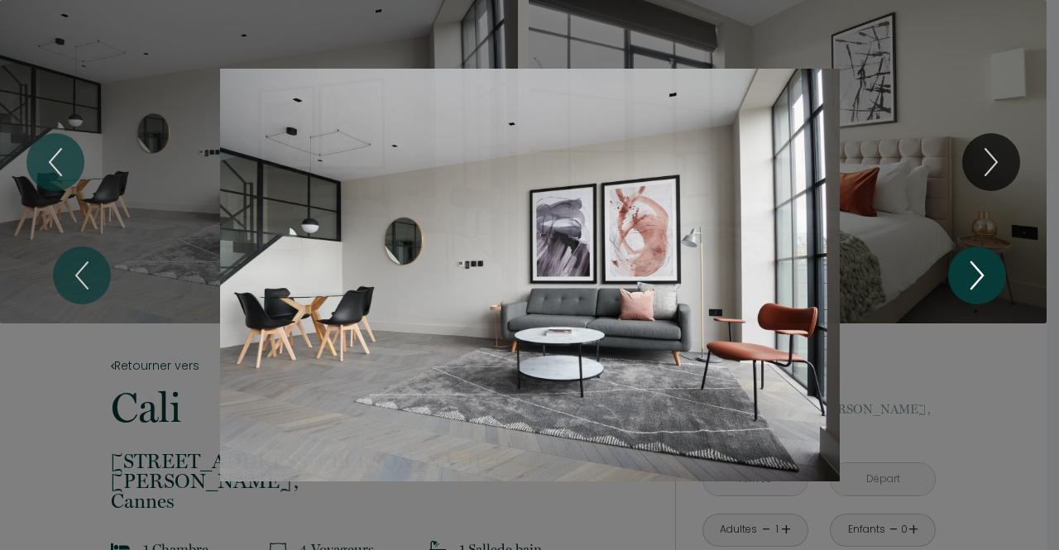
click at [971, 263] on icon "Next" at bounding box center [977, 275] width 12 height 26
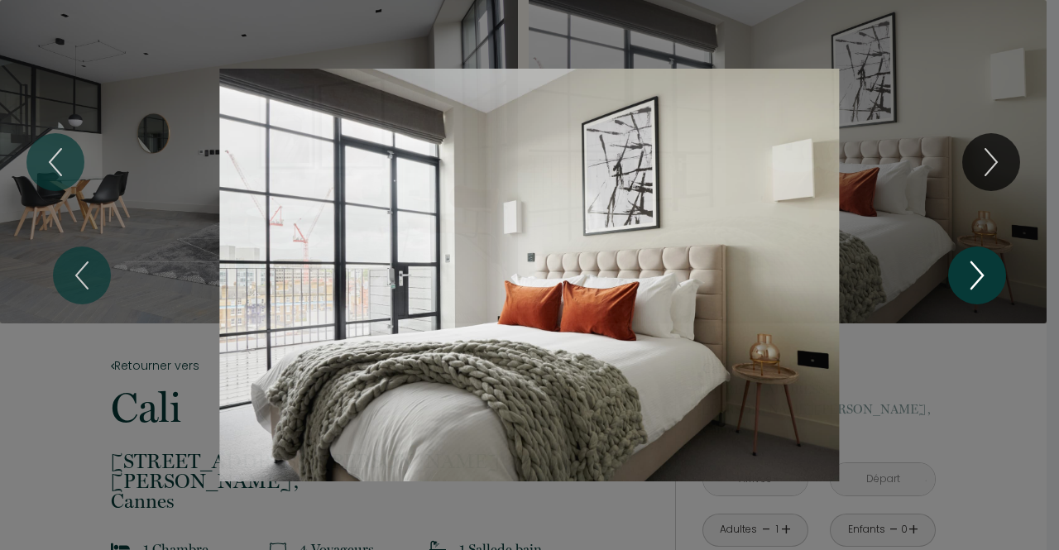
click at [971, 263] on icon "Next" at bounding box center [977, 275] width 12 height 26
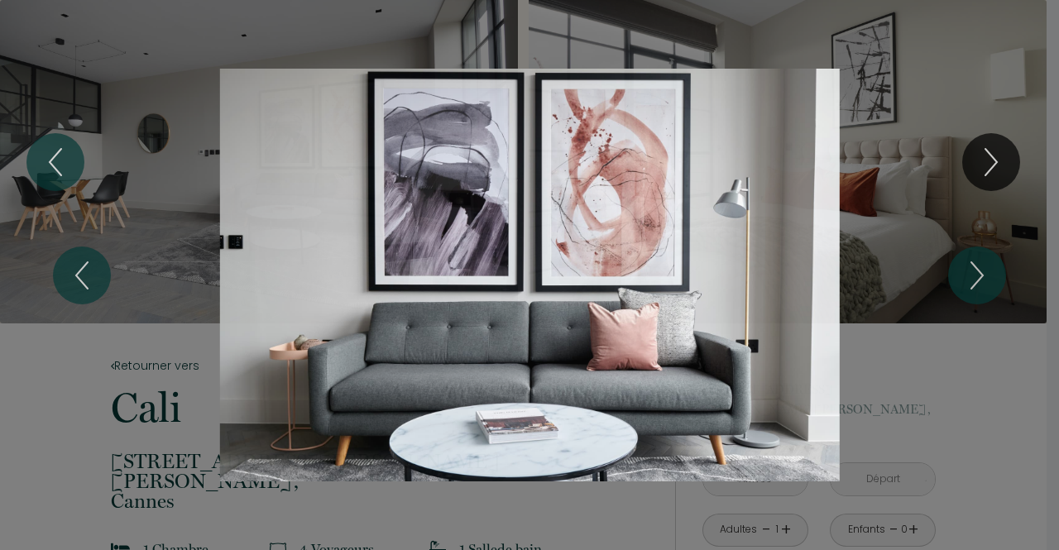
click at [1004, 375] on div "1 2 3 4 5 6 7 8 9 10 11 12 13 14 15 16 17 18 19 20 21 22 23" at bounding box center [529, 275] width 1059 height 550
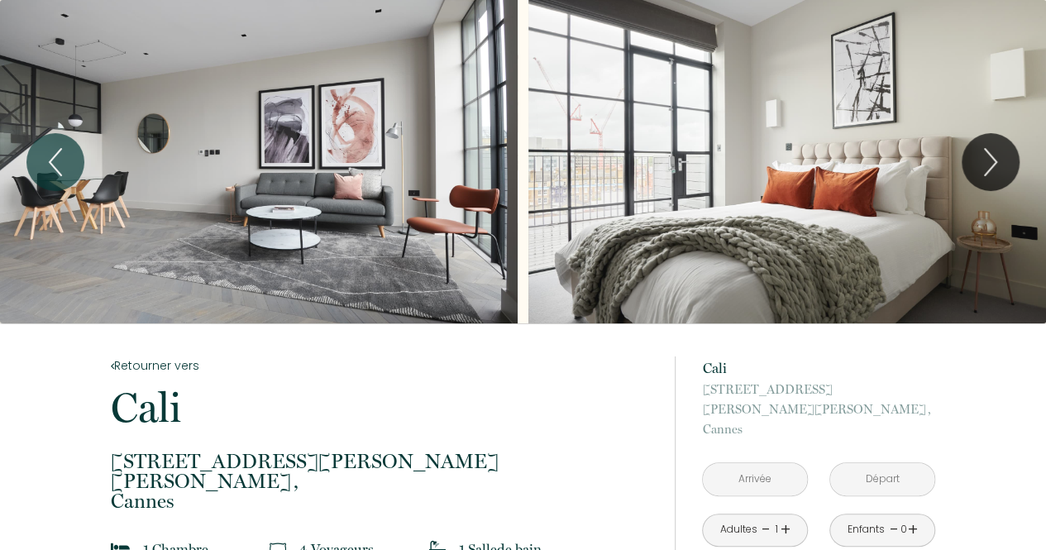
drag, startPoint x: 108, startPoint y: 464, endPoint x: 298, endPoint y: 481, distance: 190.2
copy p "130 boulevard eugene gazagnaire Pointe Croisette Palm Beach , Cannes"
